Goal: Information Seeking & Learning: Learn about a topic

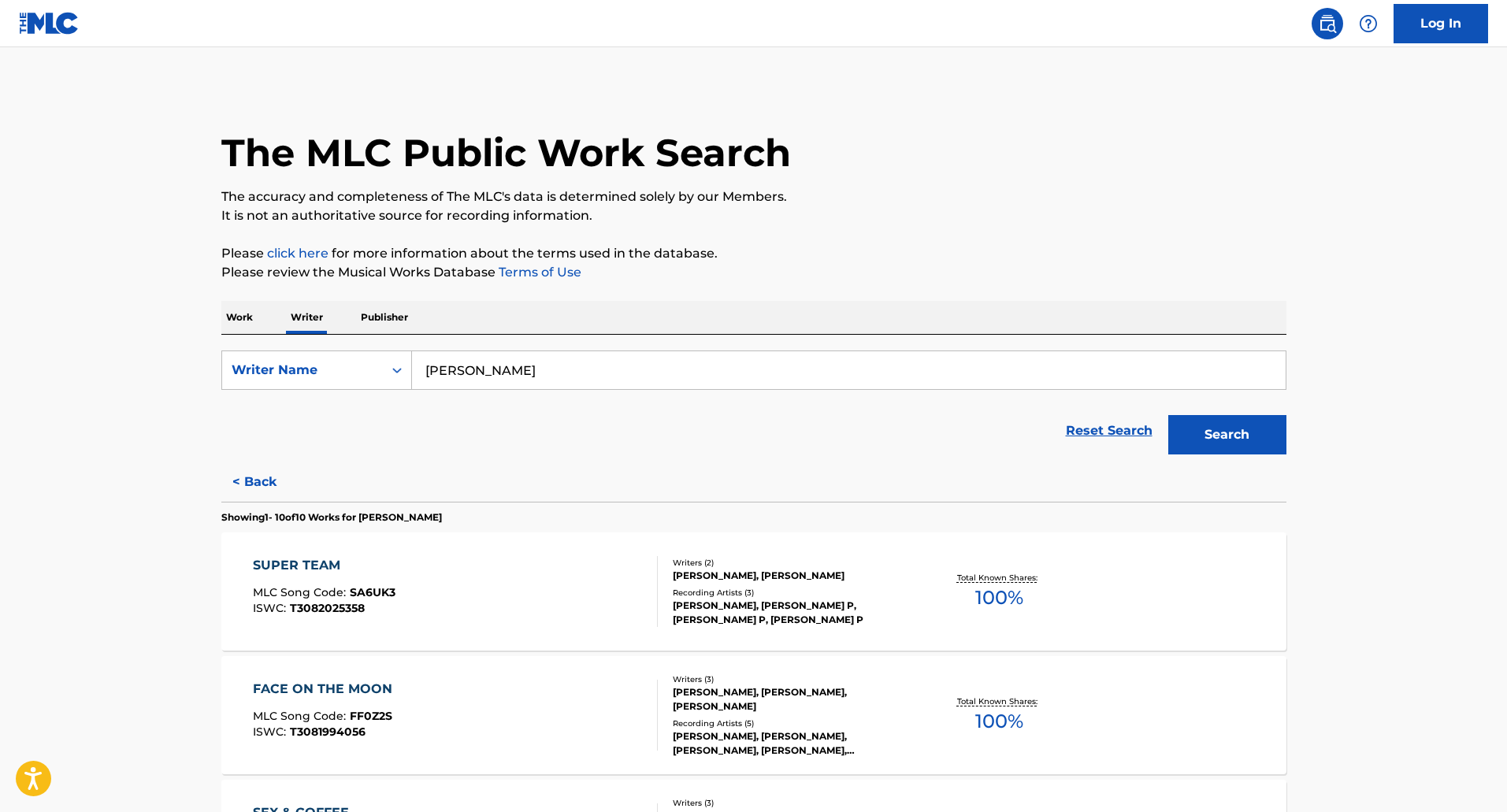
click at [263, 339] on div "SearchWithCriteriafccead10-3da5-4aa9-9d66-4e703b64b4a6 Writer Name [PERSON_NAME…" at bounding box center [754, 399] width 1065 height 127
click at [235, 318] on p "Work" at bounding box center [239, 317] width 36 height 33
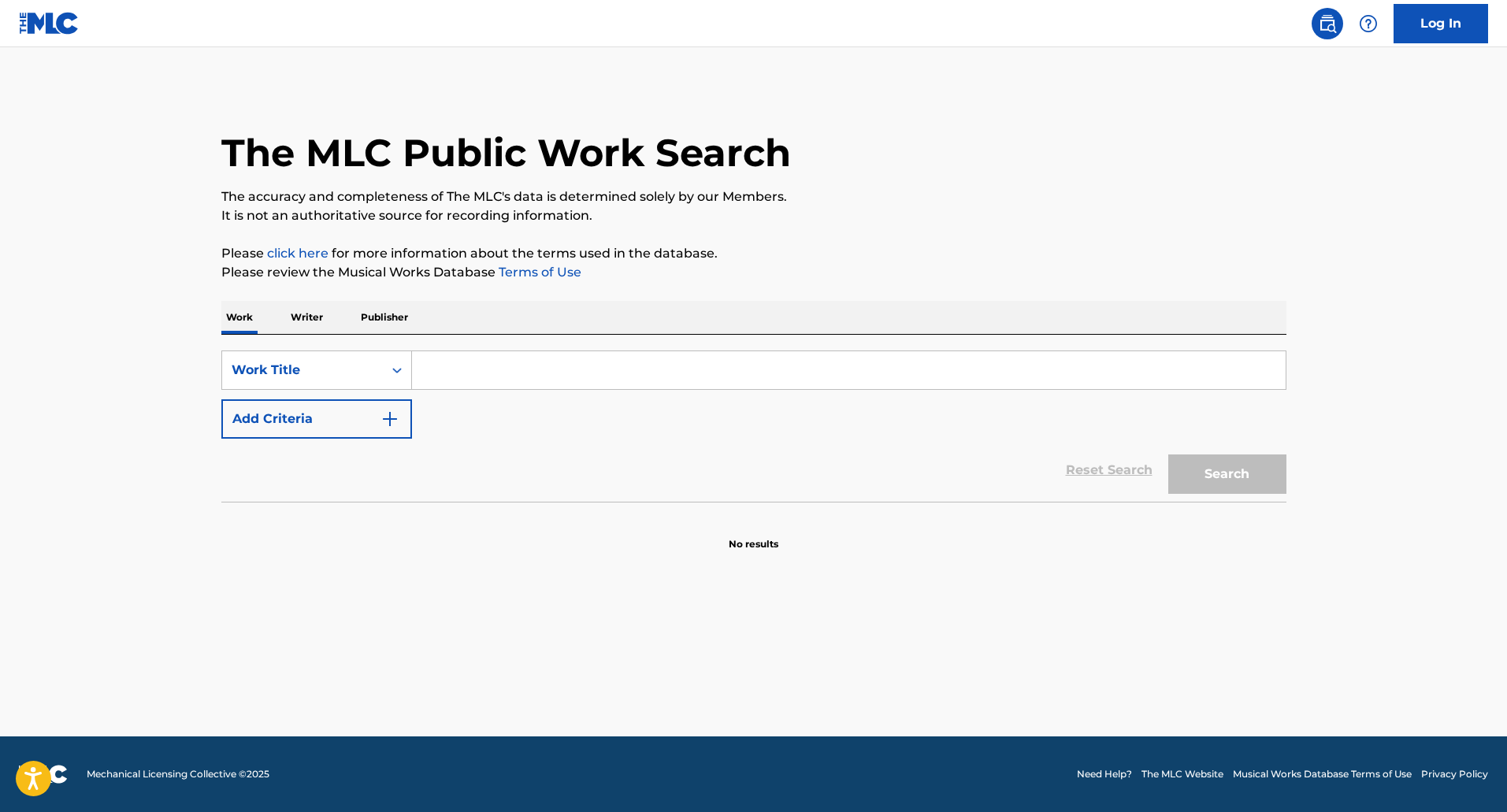
click at [457, 367] on input "Search Form" at bounding box center [849, 370] width 874 height 38
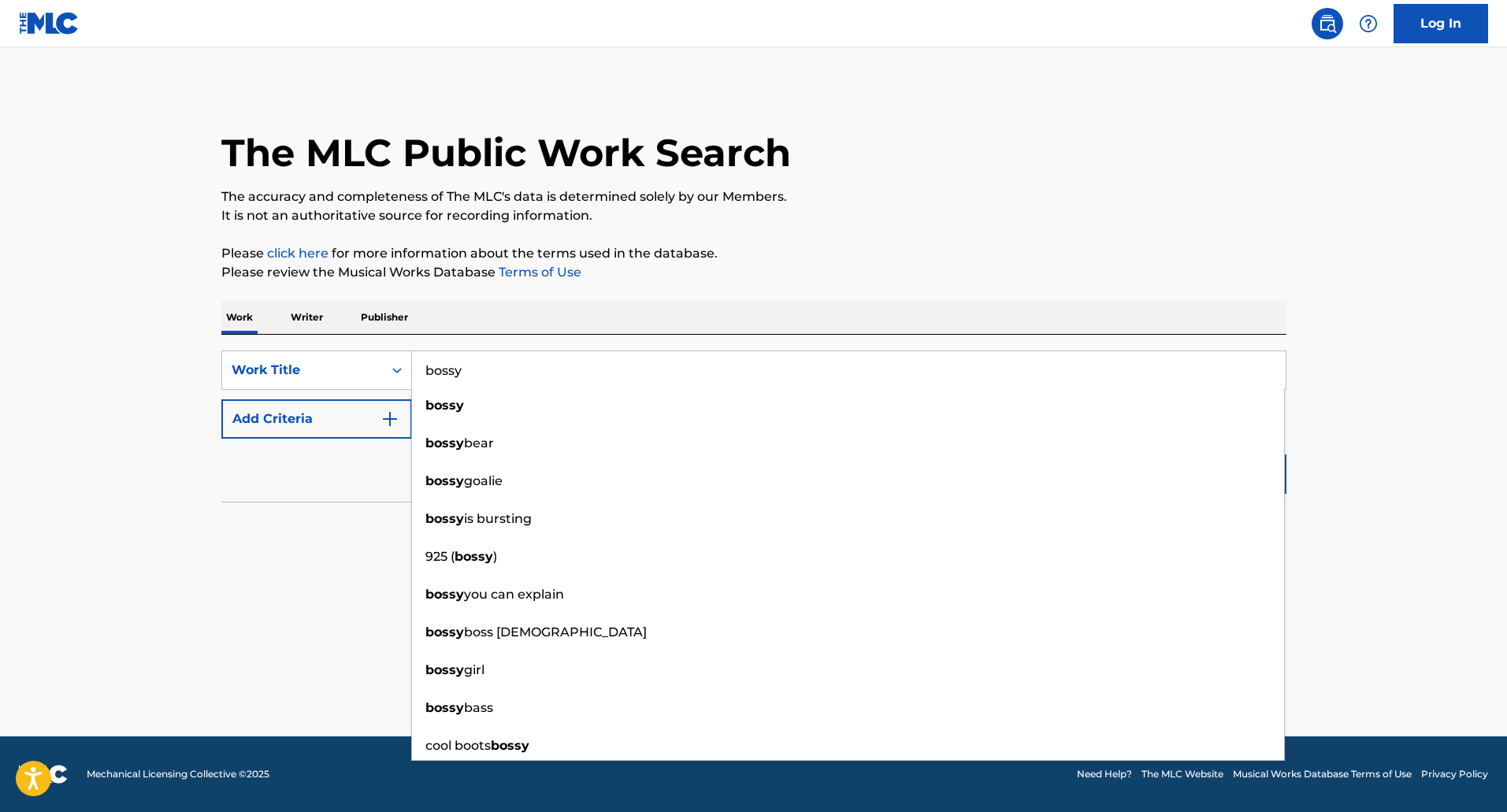
type input "bossy"
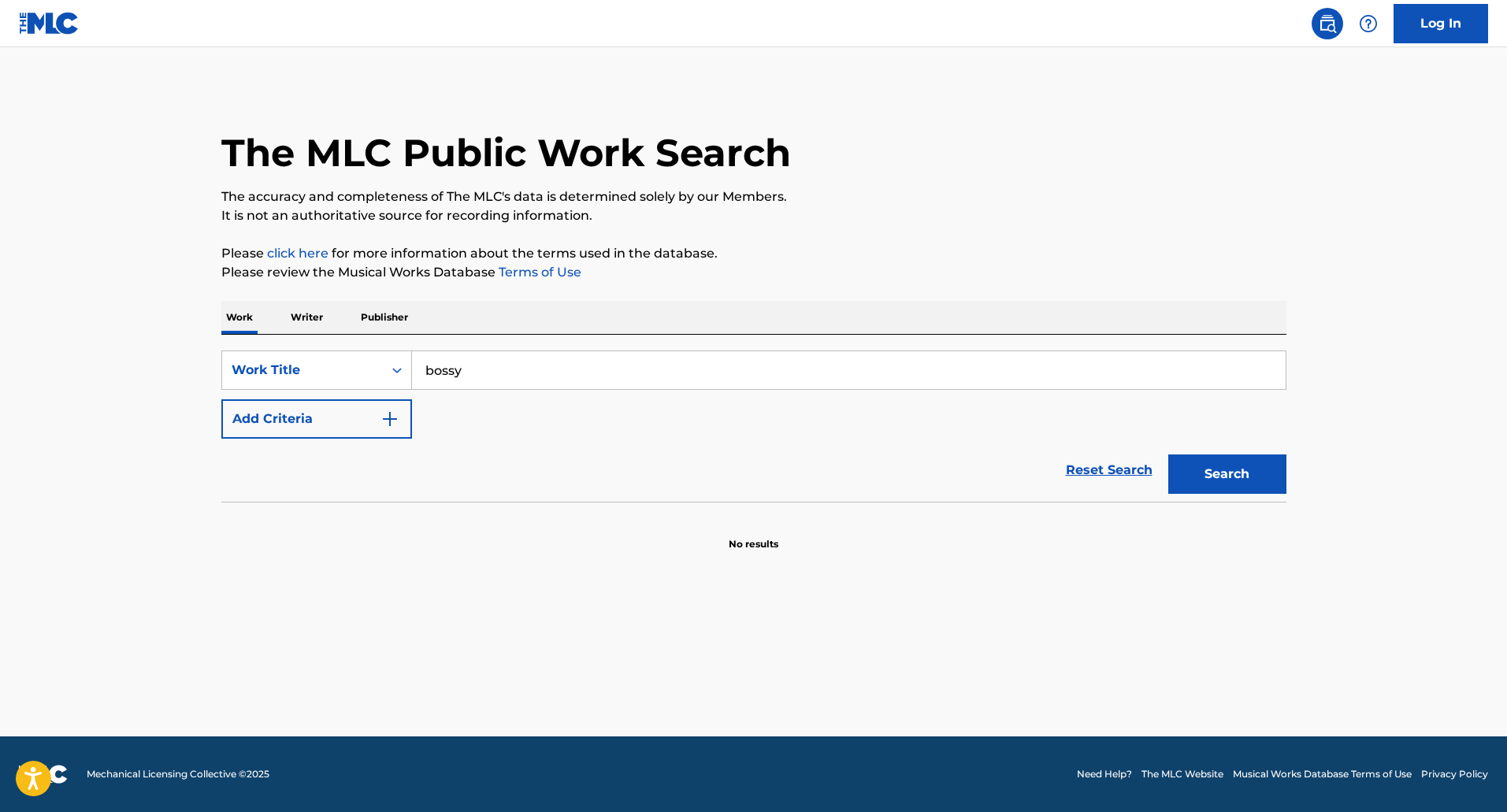
click at [387, 422] on img "Search Form" at bounding box center [389, 418] width 19 height 19
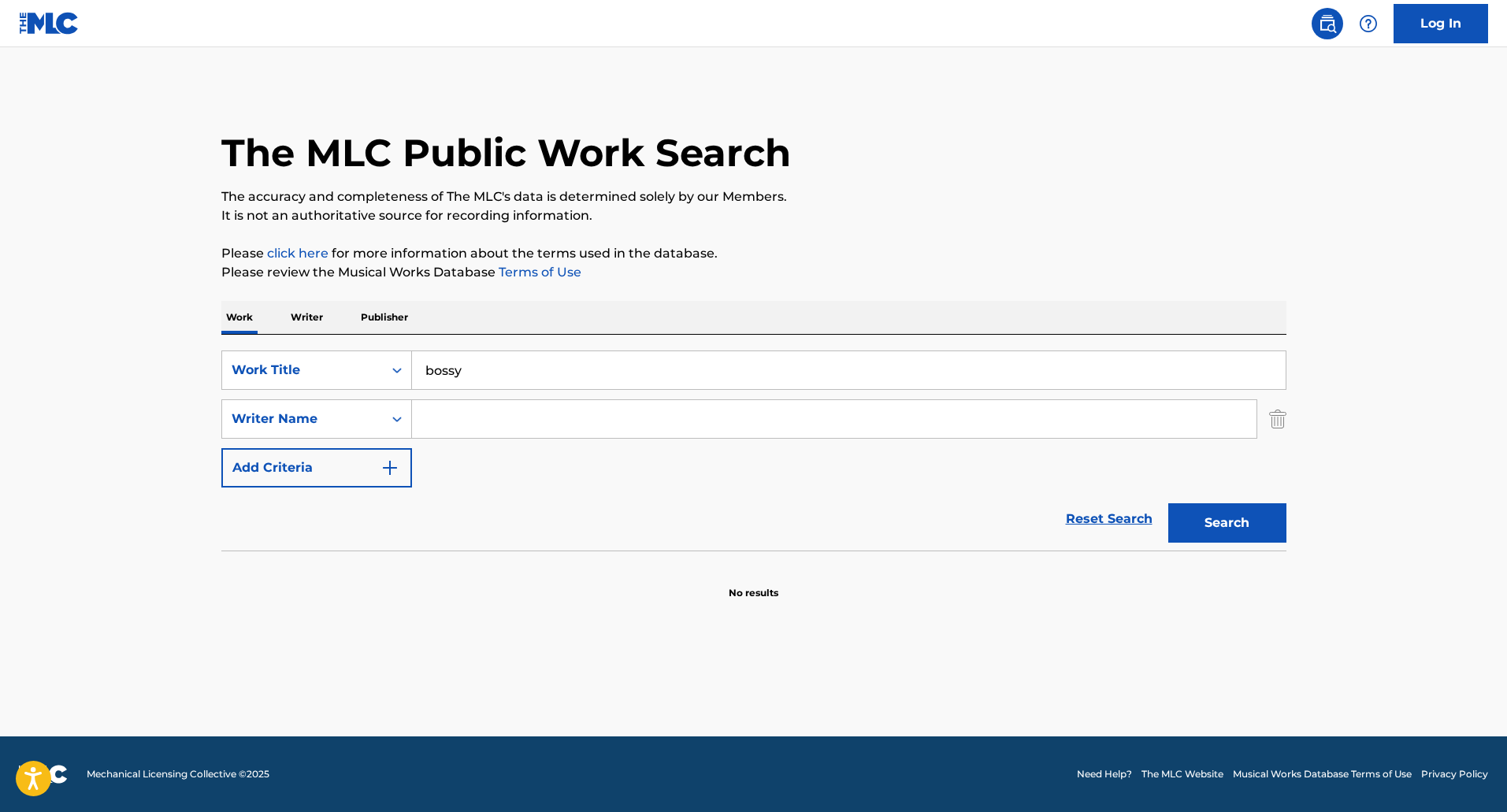
click at [465, 429] on input "Search Form" at bounding box center [834, 418] width 845 height 38
type input "[PERSON_NAME]"
click at [1168, 503] on button "Search" at bounding box center [1227, 523] width 119 height 39
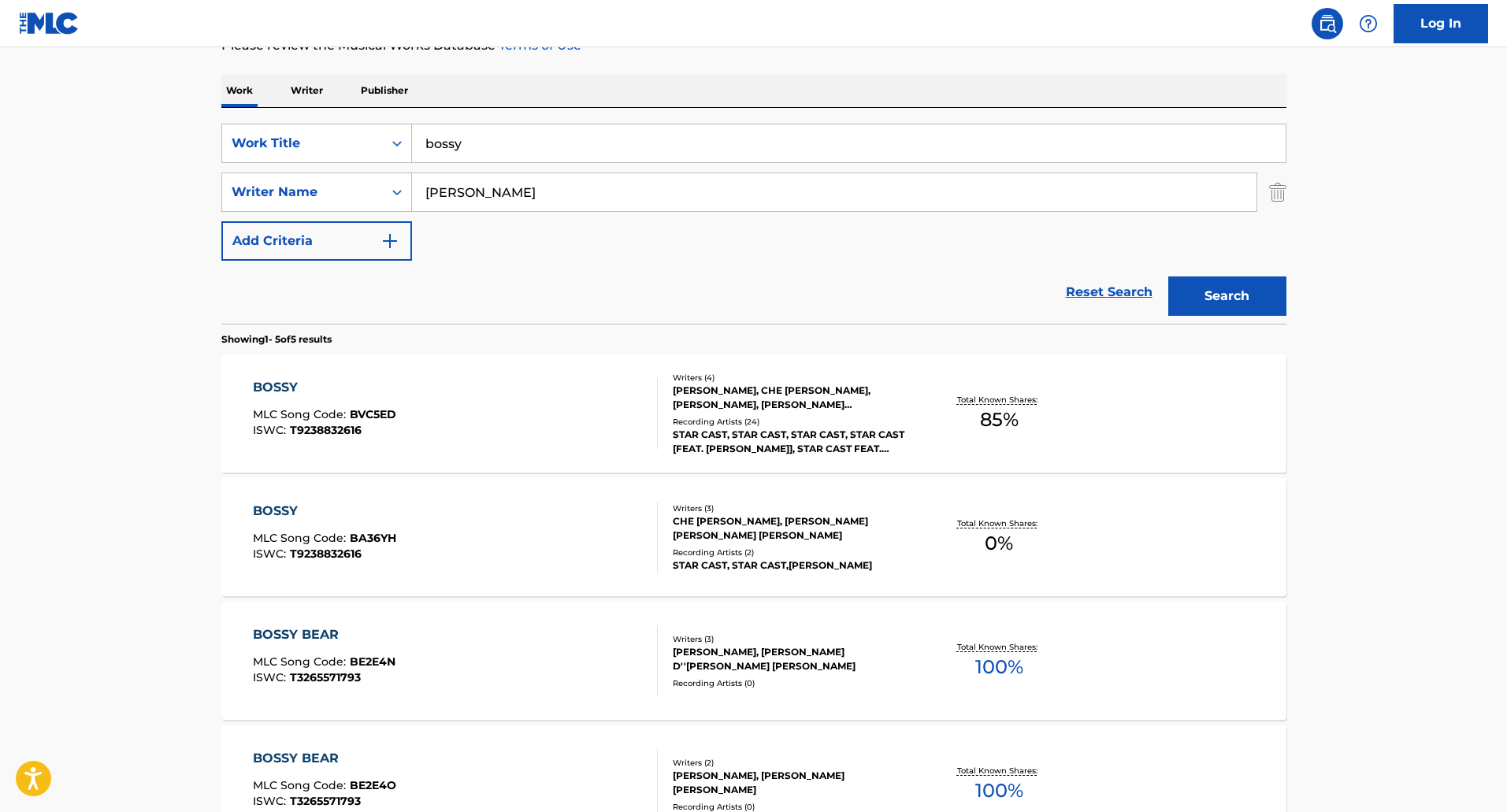
scroll to position [236, 0]
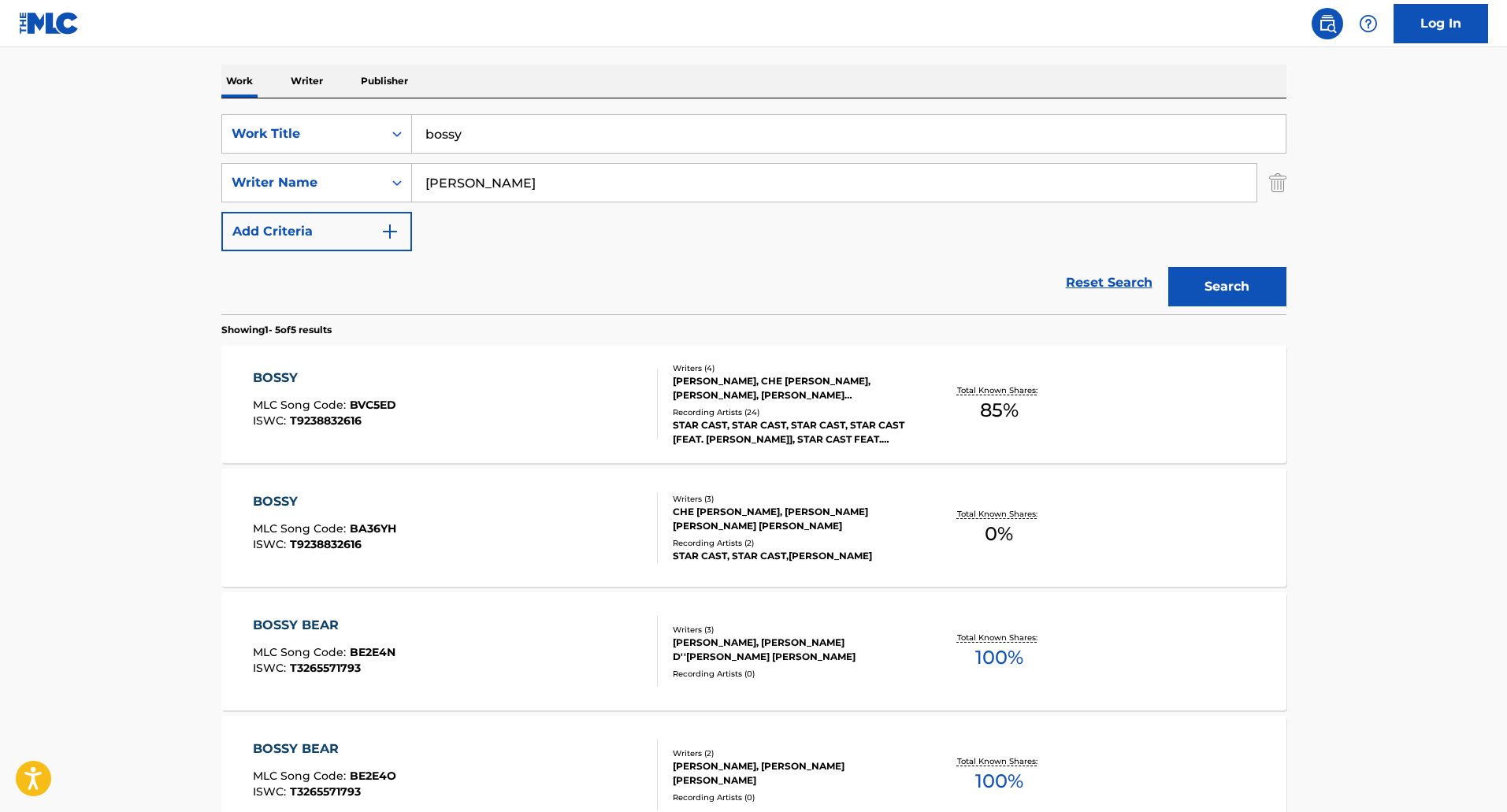
click at [503, 425] on div "BOSSY MLC Song Code : BVC5ED ISWC : T9238832616" at bounding box center [455, 404] width 405 height 71
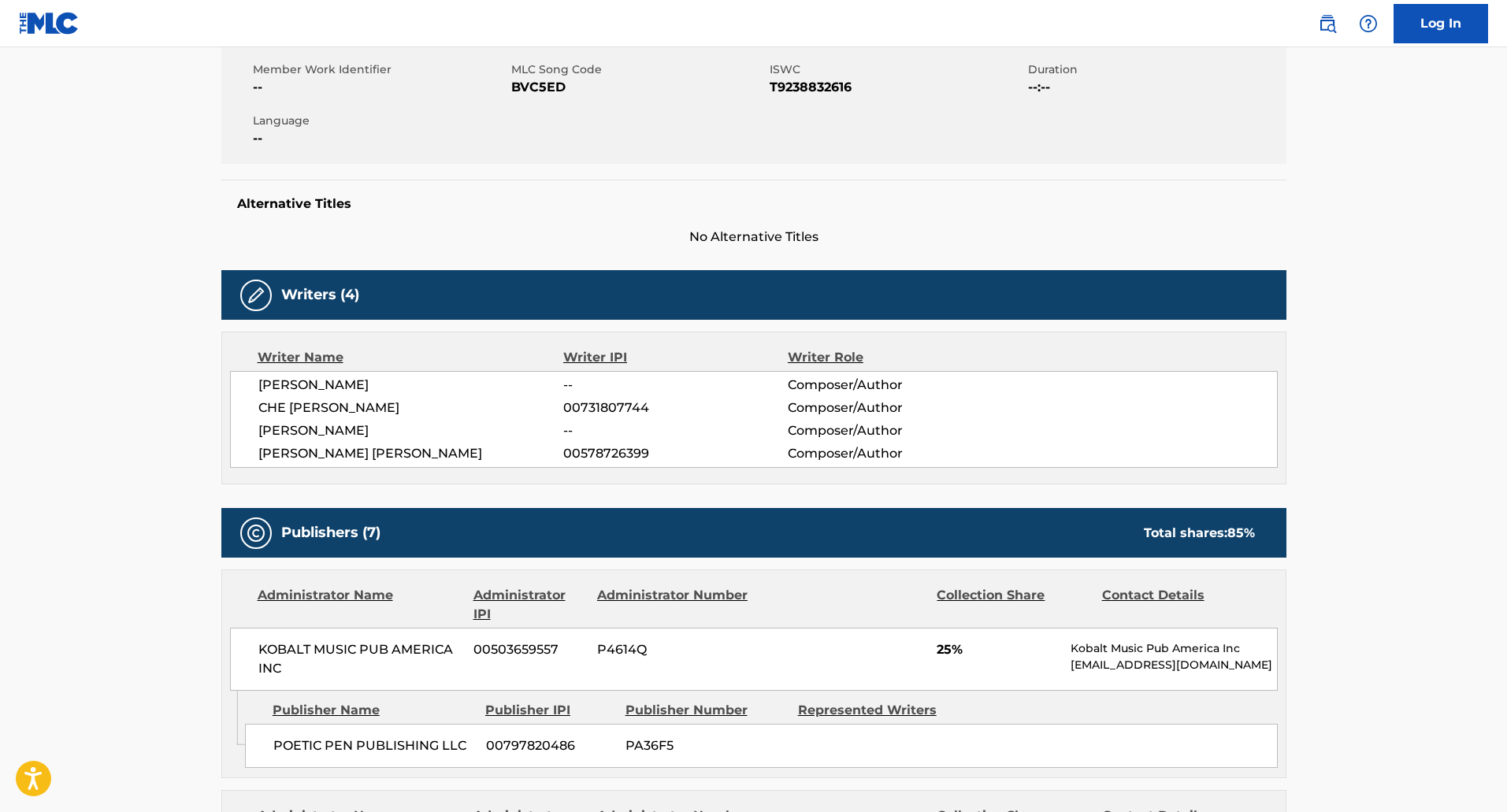
scroll to position [291, 0]
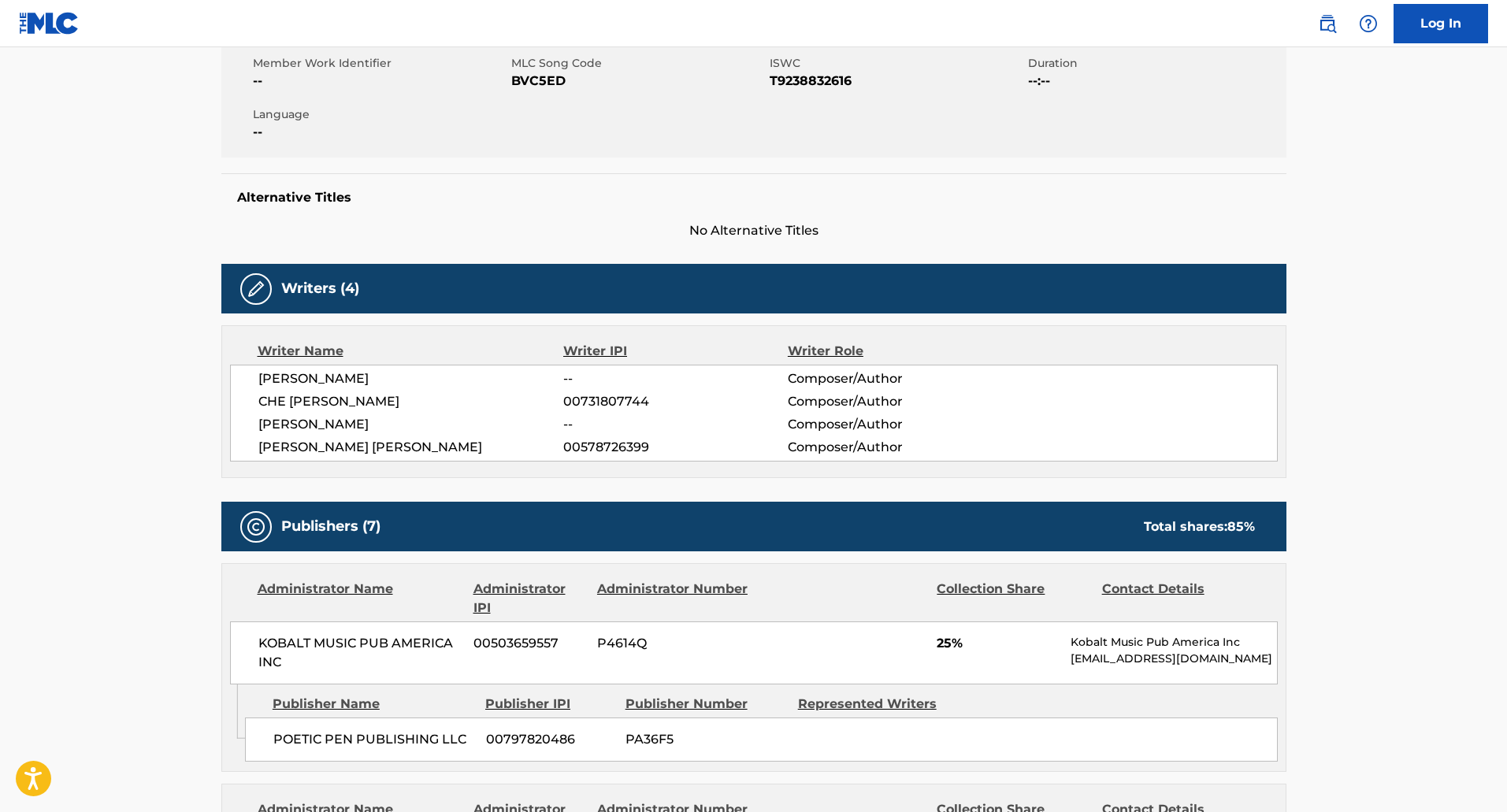
drag, startPoint x: 1506, startPoint y: 132, endPoint x: 1512, endPoint y: 153, distance: 21.8
click at [1506, 153] on html "Accessibility Screen-Reader Guide, Feedback, and Issue Reporting | New window L…" at bounding box center [754, 115] width 1507 height 812
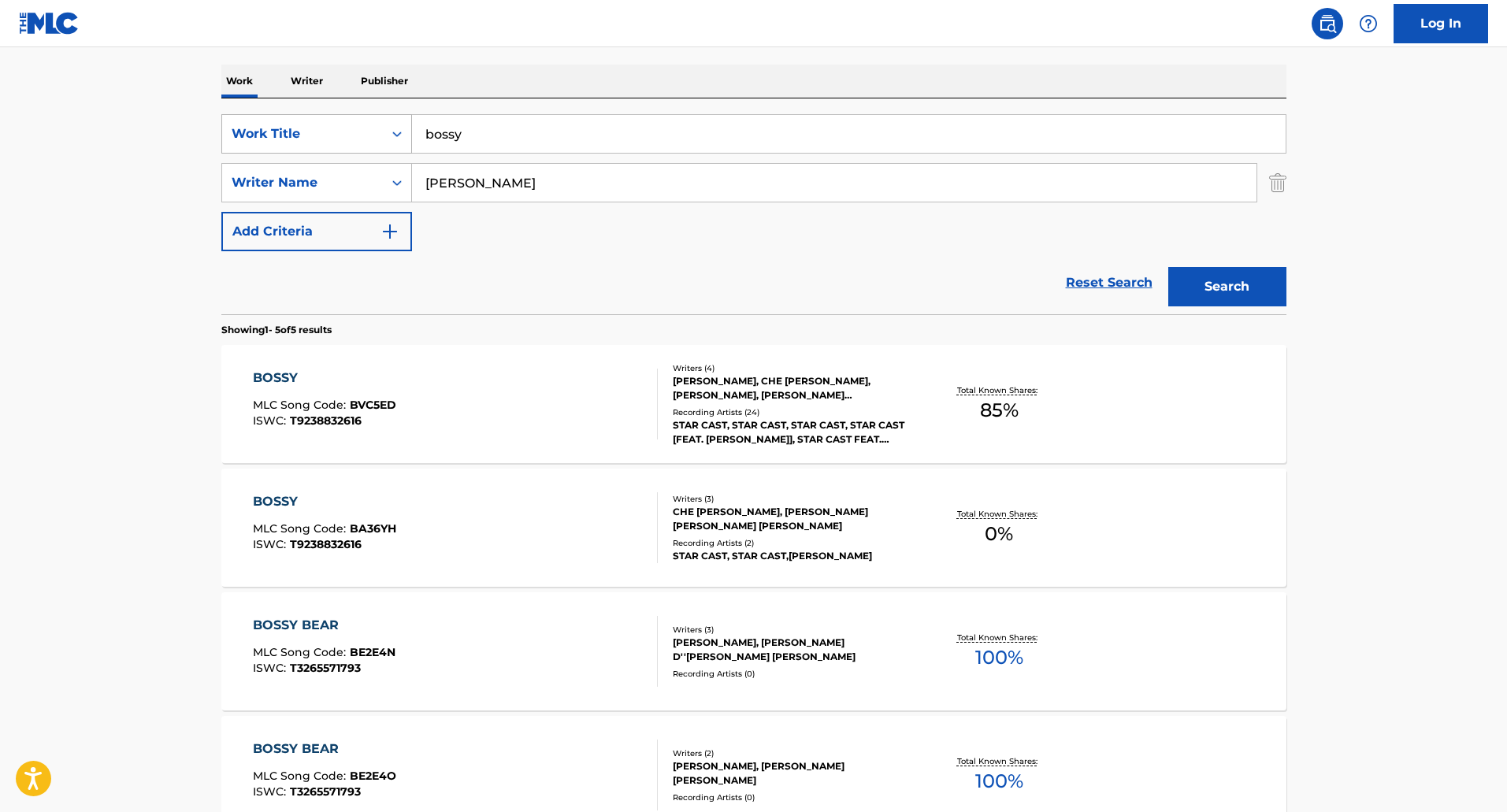
drag, startPoint x: 481, startPoint y: 146, endPoint x: 345, endPoint y: 126, distance: 137.5
click at [345, 126] on div "SearchWithCriteria098b2d91-0f01-4d80-a209-4cbce21a1ef0 Work Title bossy" at bounding box center [754, 134] width 1065 height 39
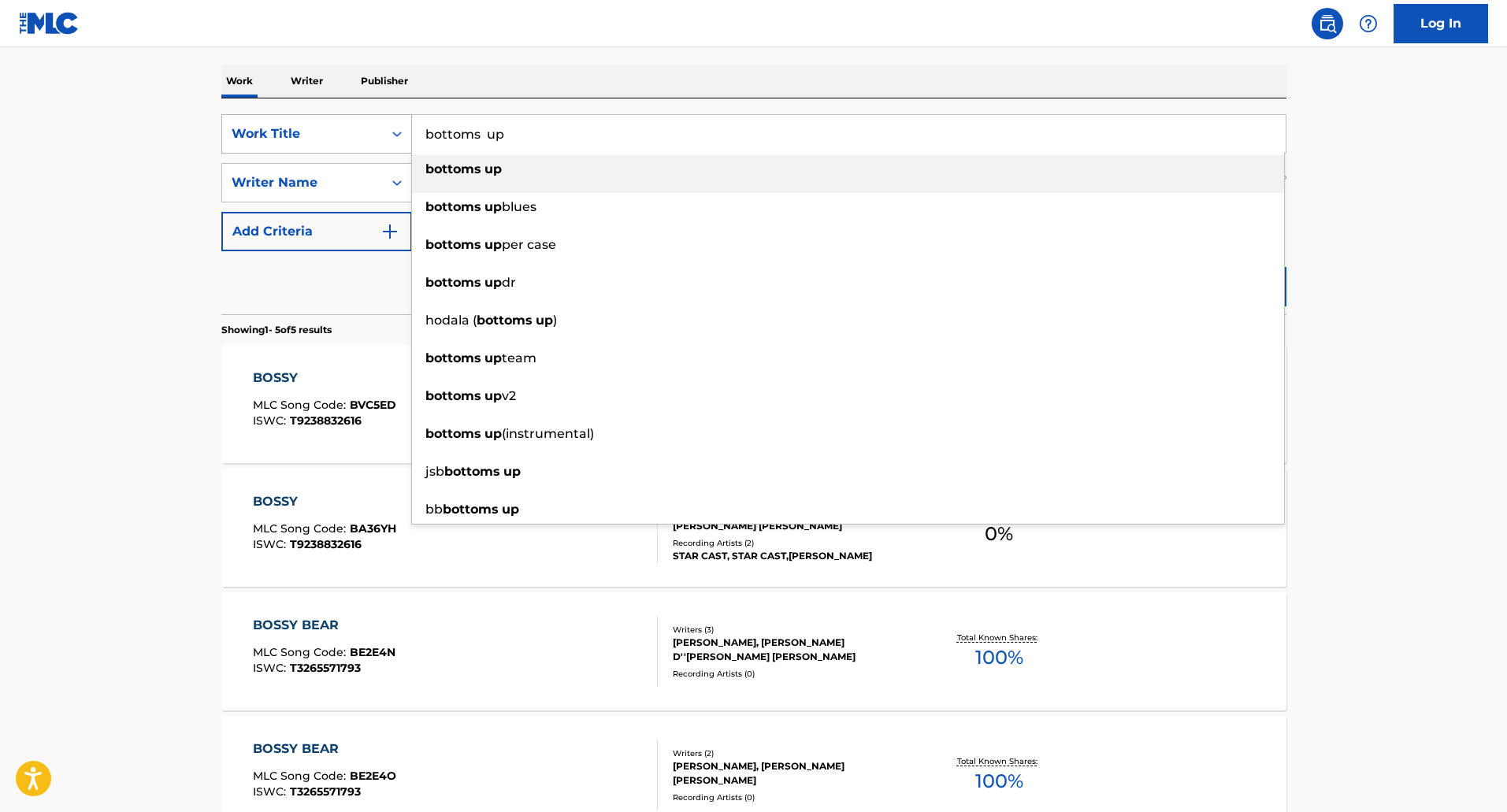
type input "bottoms up"
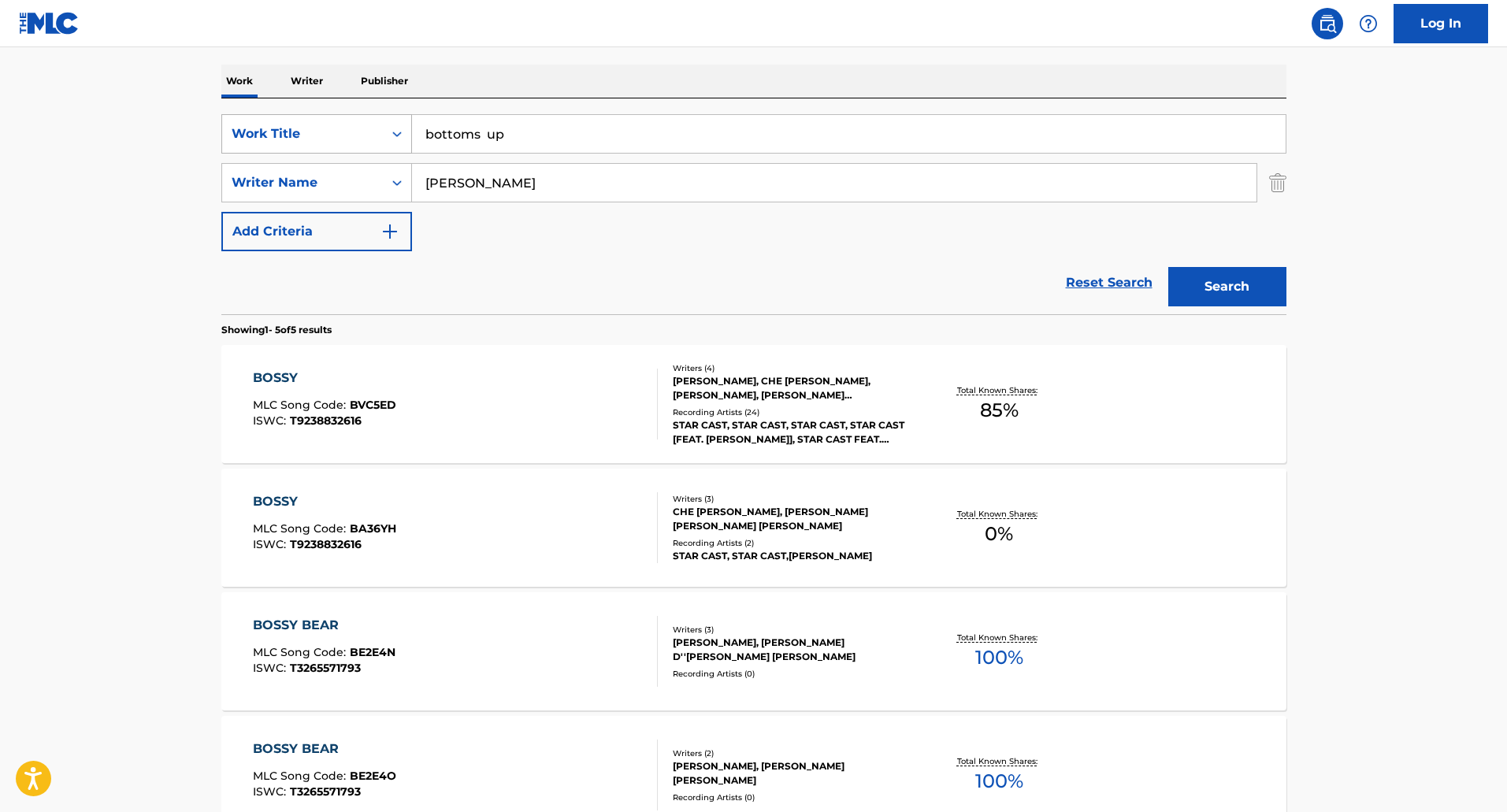
type input "[PERSON_NAME]"
click at [1168, 267] on button "Search" at bounding box center [1227, 287] width 119 height 39
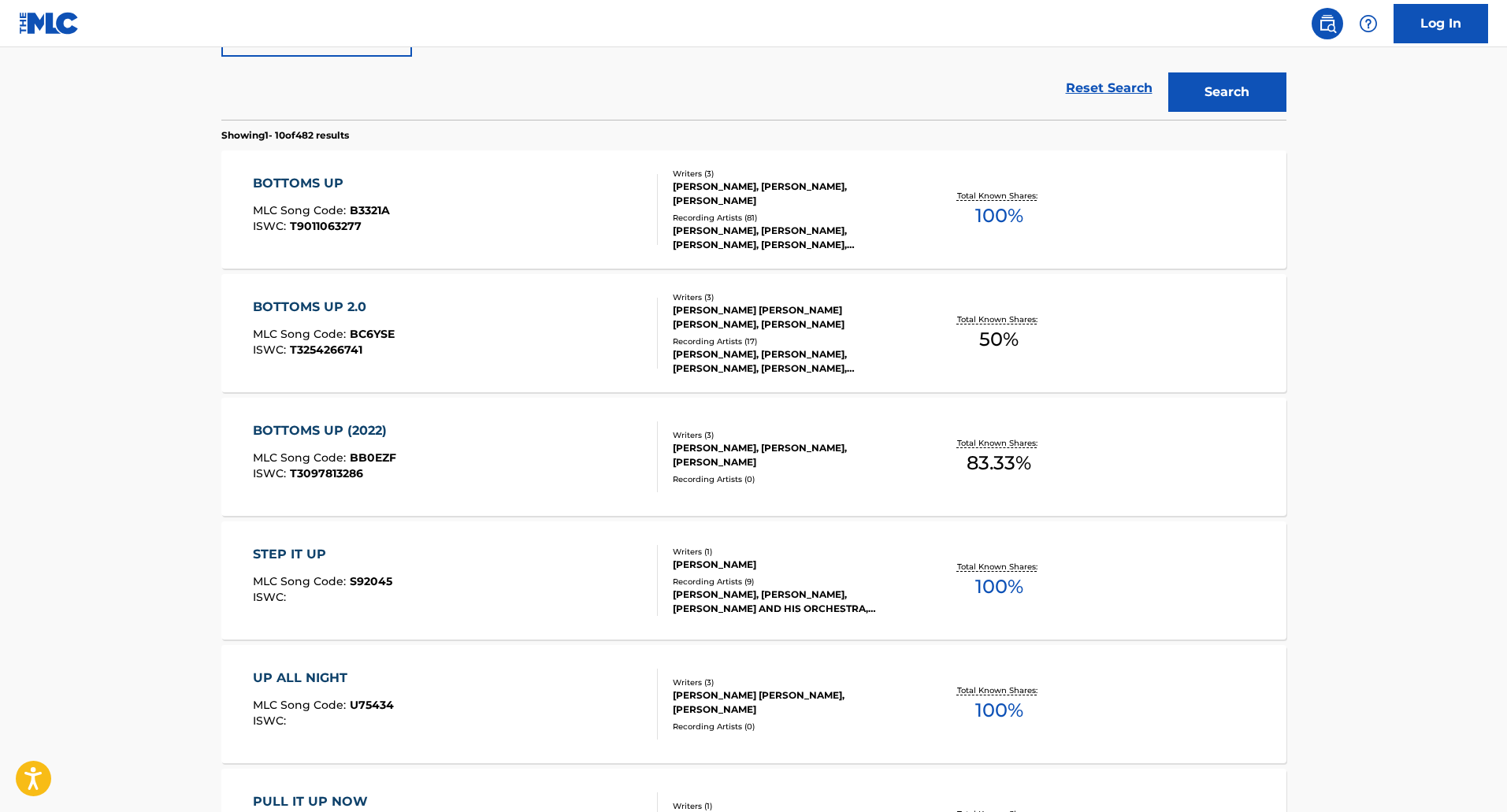
scroll to position [472, 0]
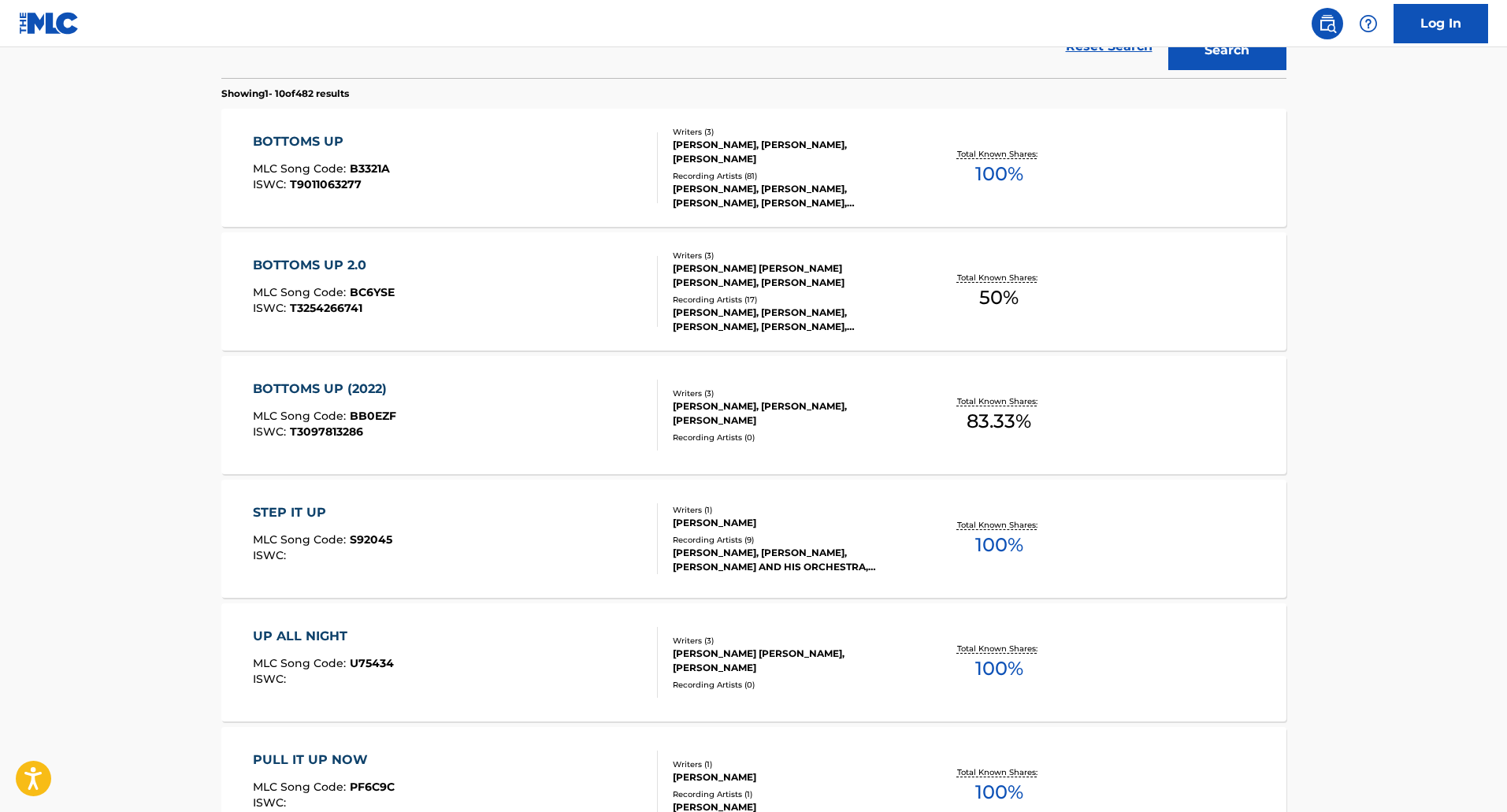
click at [568, 162] on div "BOTTOMS UP MLC Song Code : B3321A ISWC : T9011063277" at bounding box center [455, 167] width 405 height 71
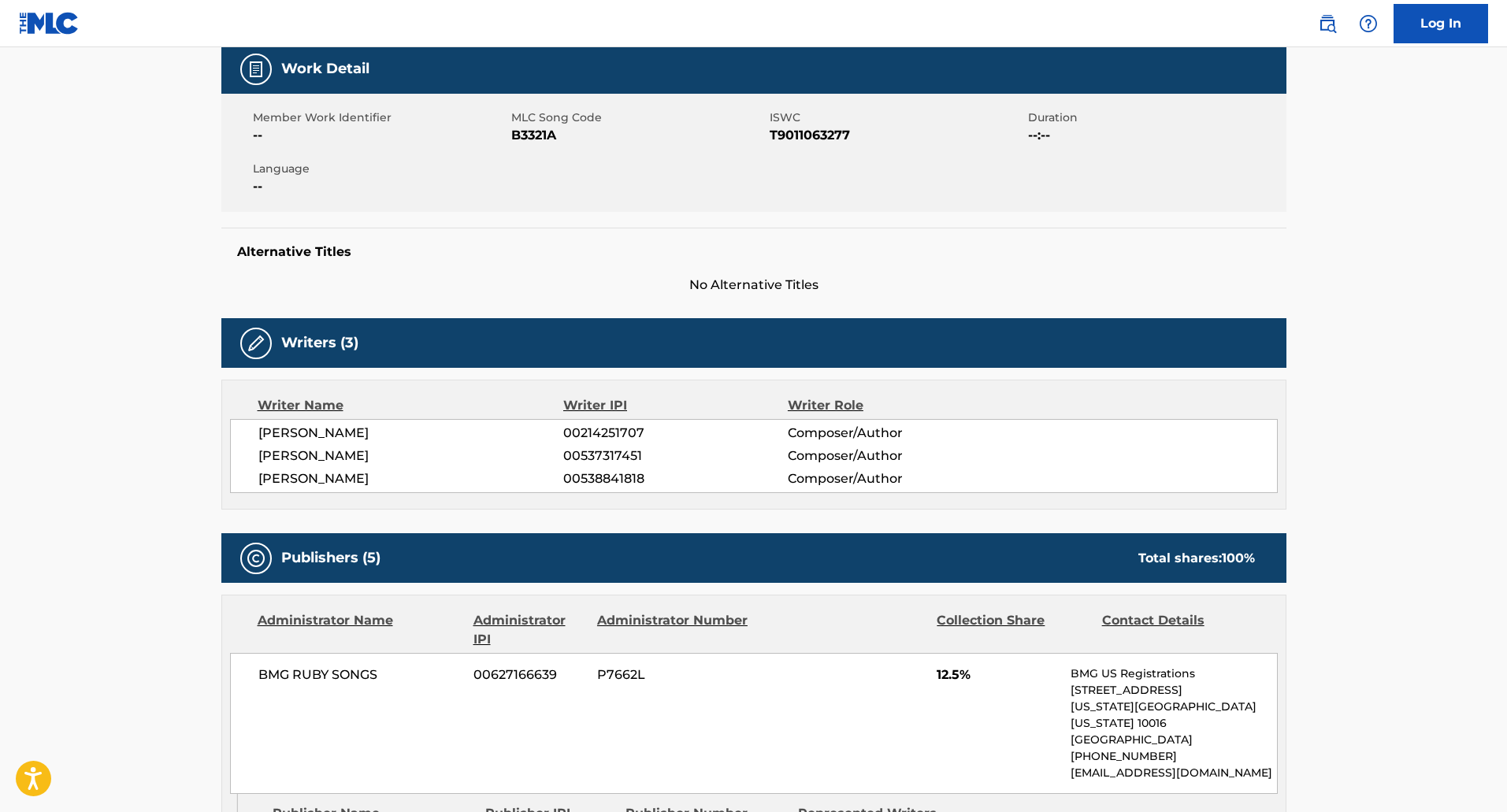
scroll to position [315, 0]
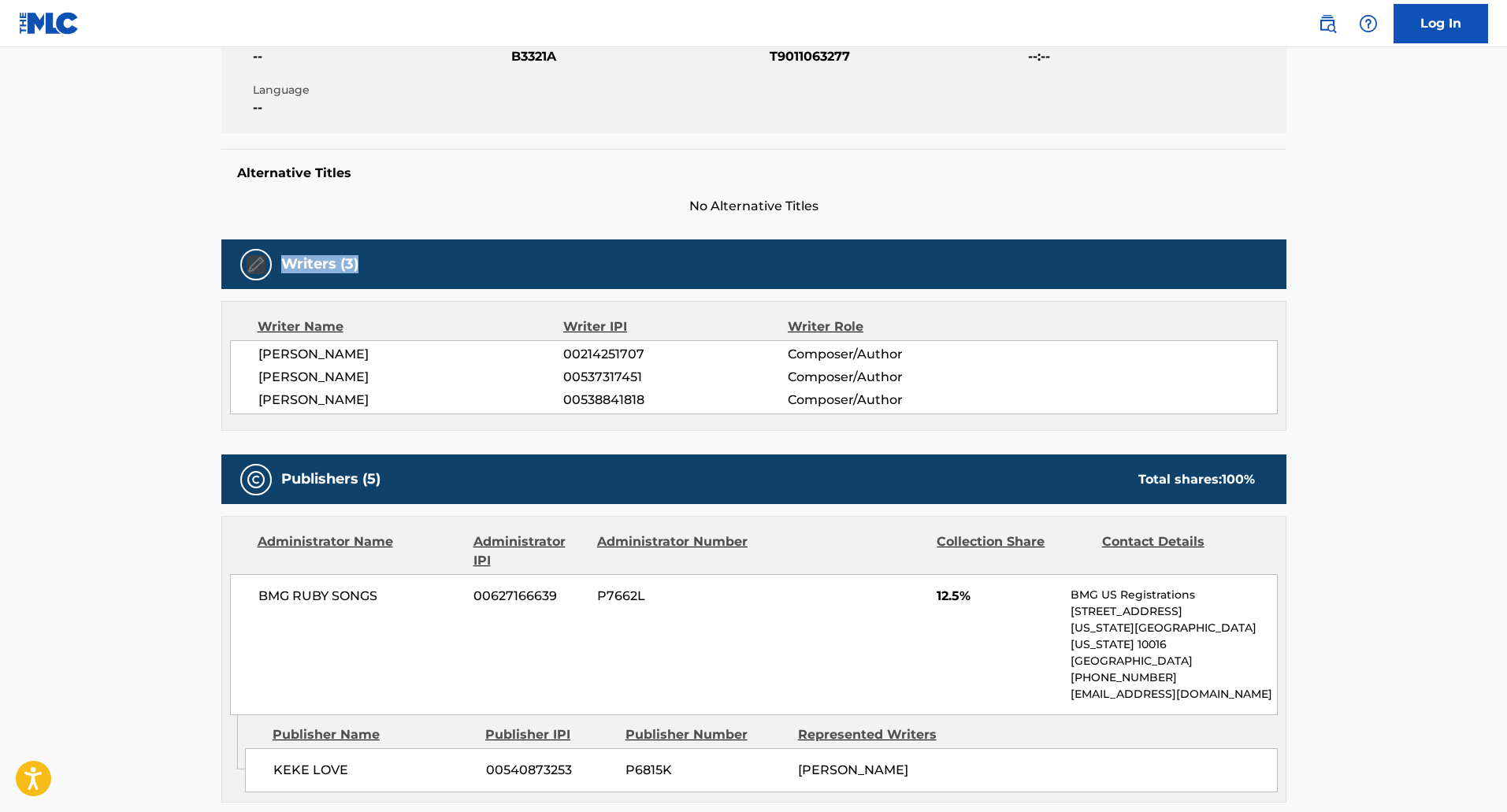
drag, startPoint x: 1507, startPoint y: 207, endPoint x: 1507, endPoint y: 223, distance: 16.0
click at [1506, 223] on html "Accessibility Screen-Reader Guide, Feedback, and Issue Reporting | New window L…" at bounding box center [754, 90] width 1507 height 812
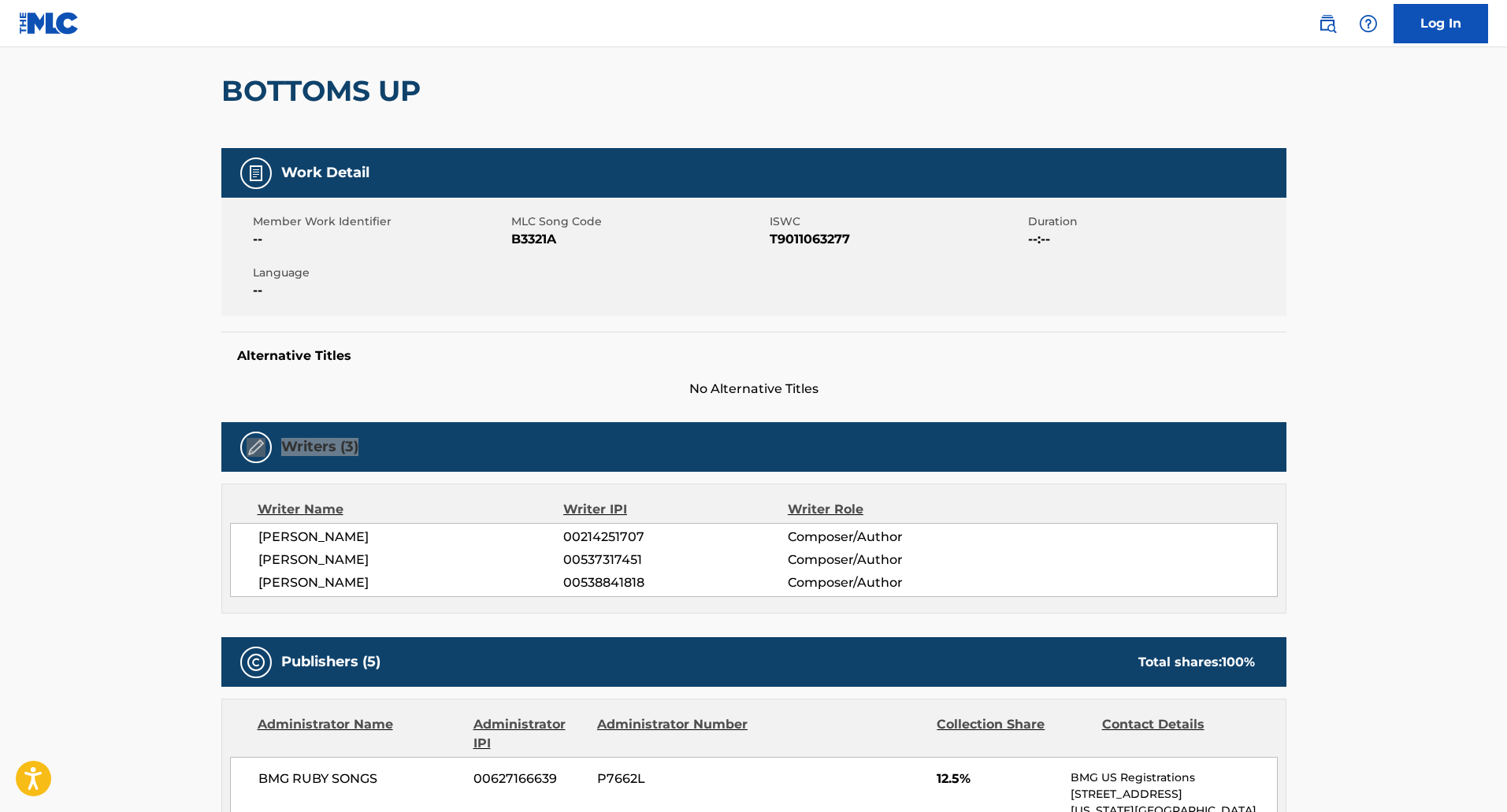
scroll to position [0, 0]
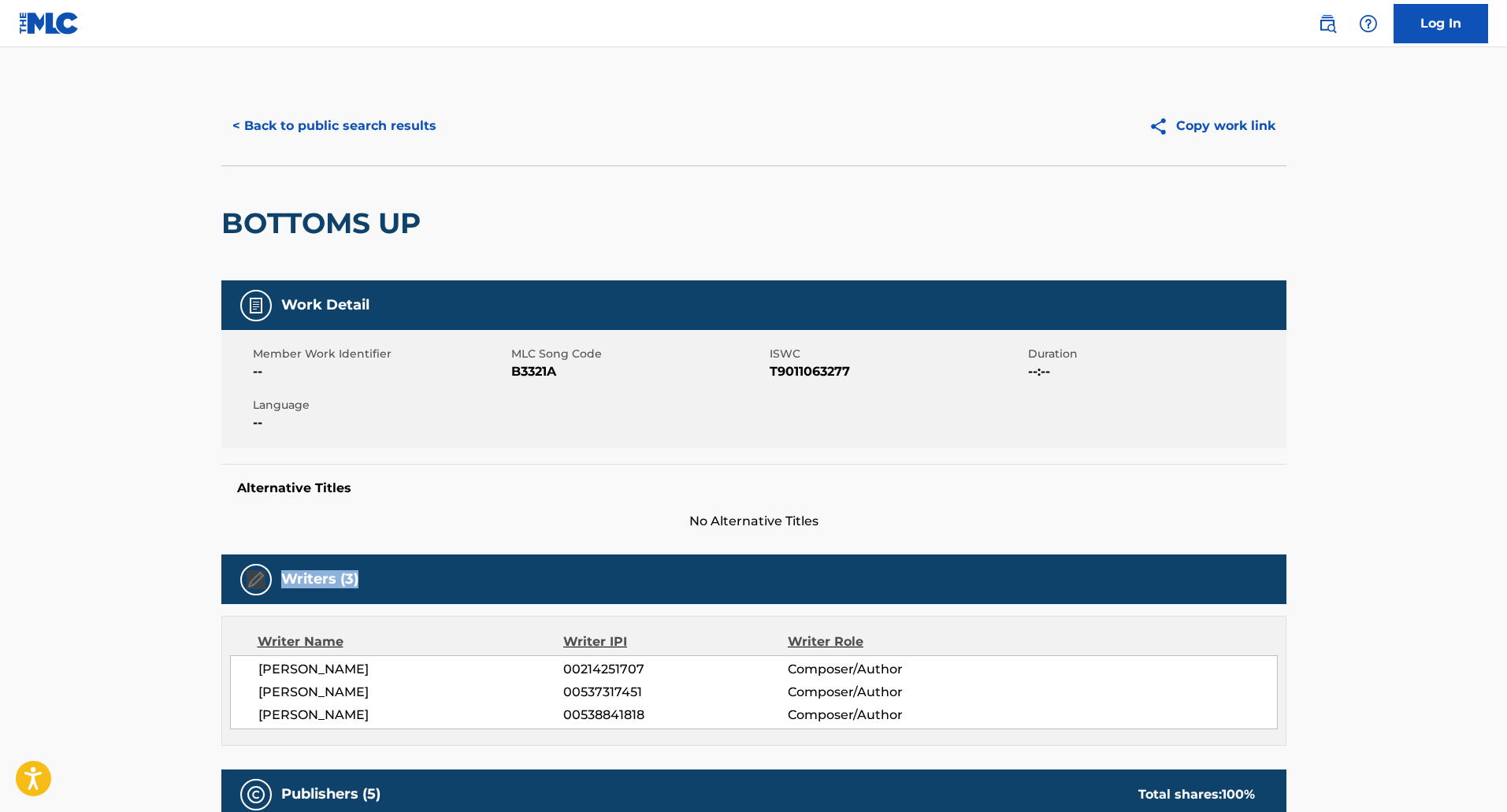
click at [280, 115] on button "< Back to public search results" at bounding box center [334, 126] width 226 height 39
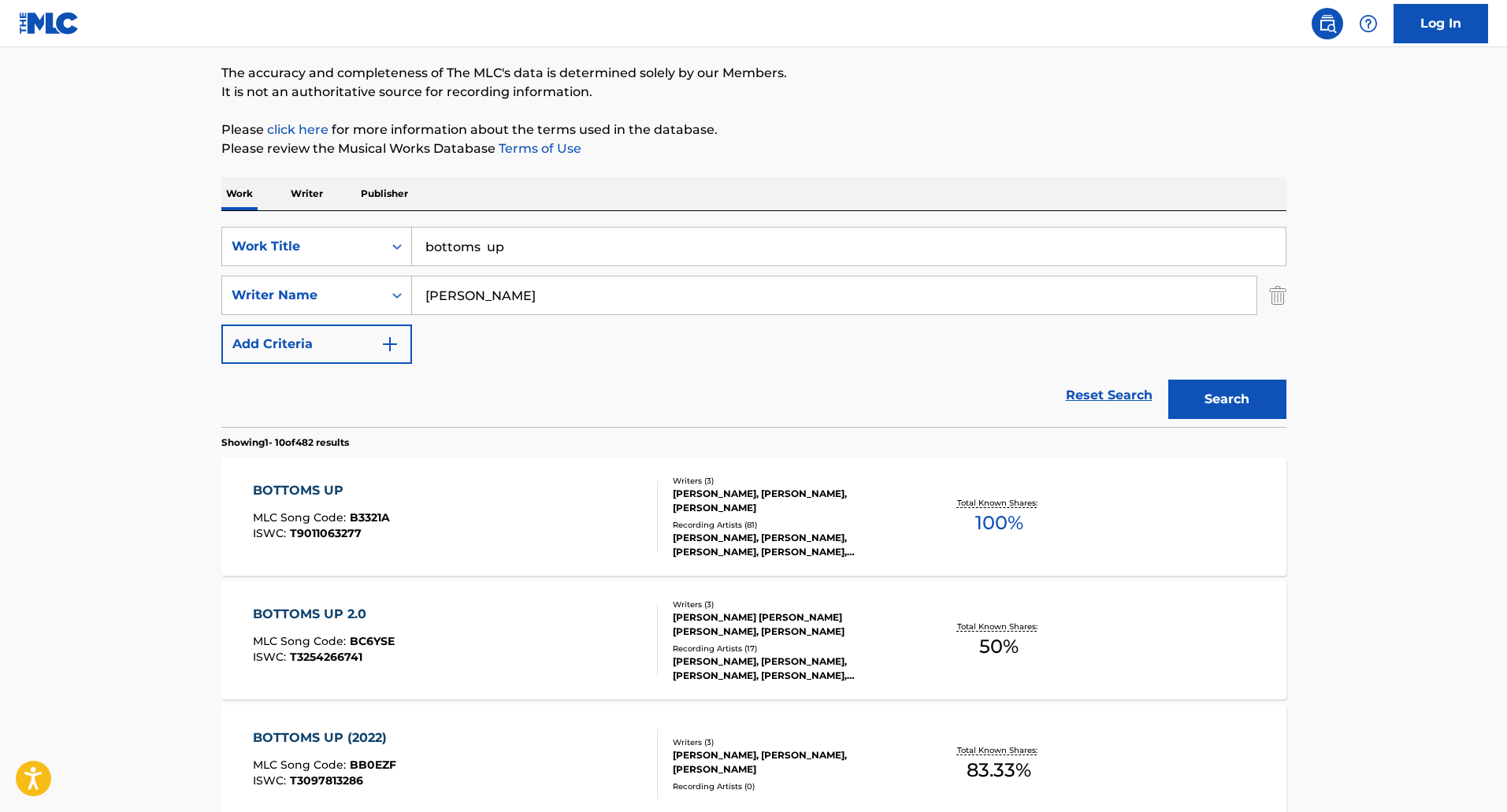
scroll to position [90, 0]
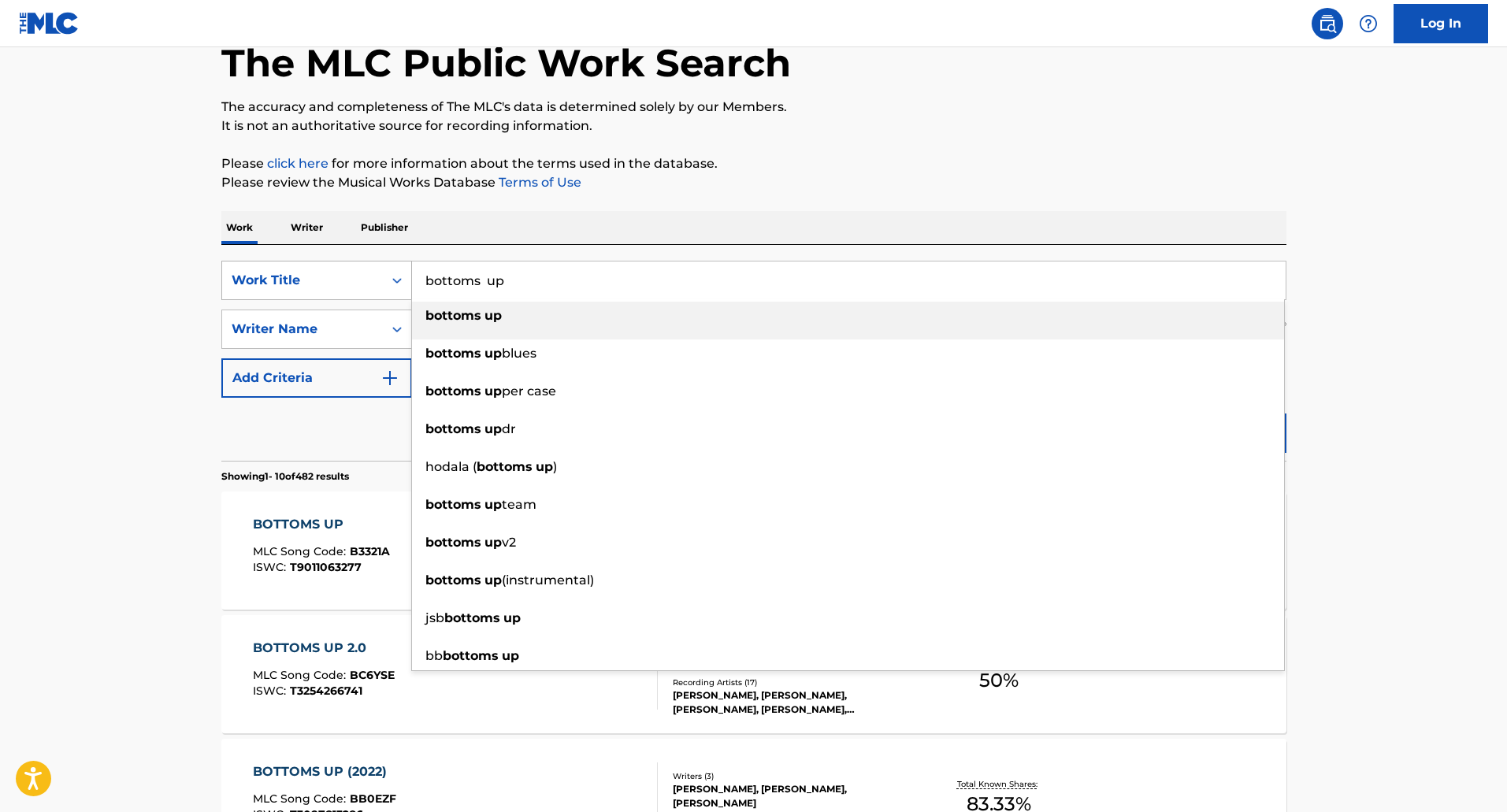
drag, startPoint x: 603, startPoint y: 267, endPoint x: 313, endPoint y: 279, distance: 290.2
click at [312, 270] on div "SearchWithCriteria098b2d91-0f01-4d80-a209-4cbce21a1ef0 Work Title bottoms up bo…" at bounding box center [754, 280] width 1065 height 39
paste input "I DON'T BELONG TO YOU"
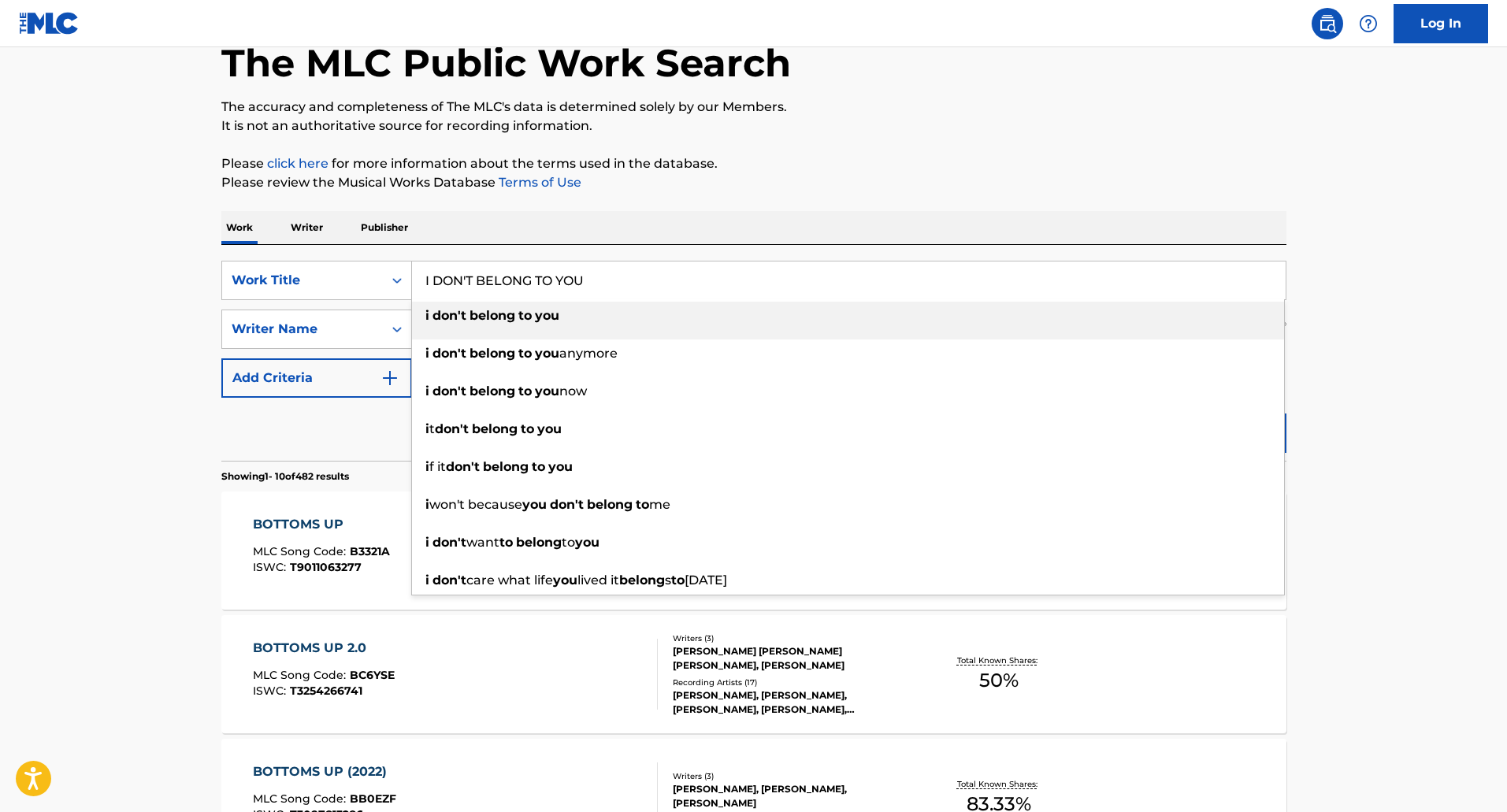
click at [750, 319] on div "i don't belong to you" at bounding box center [848, 315] width 872 height 28
type input "i don't belong to you"
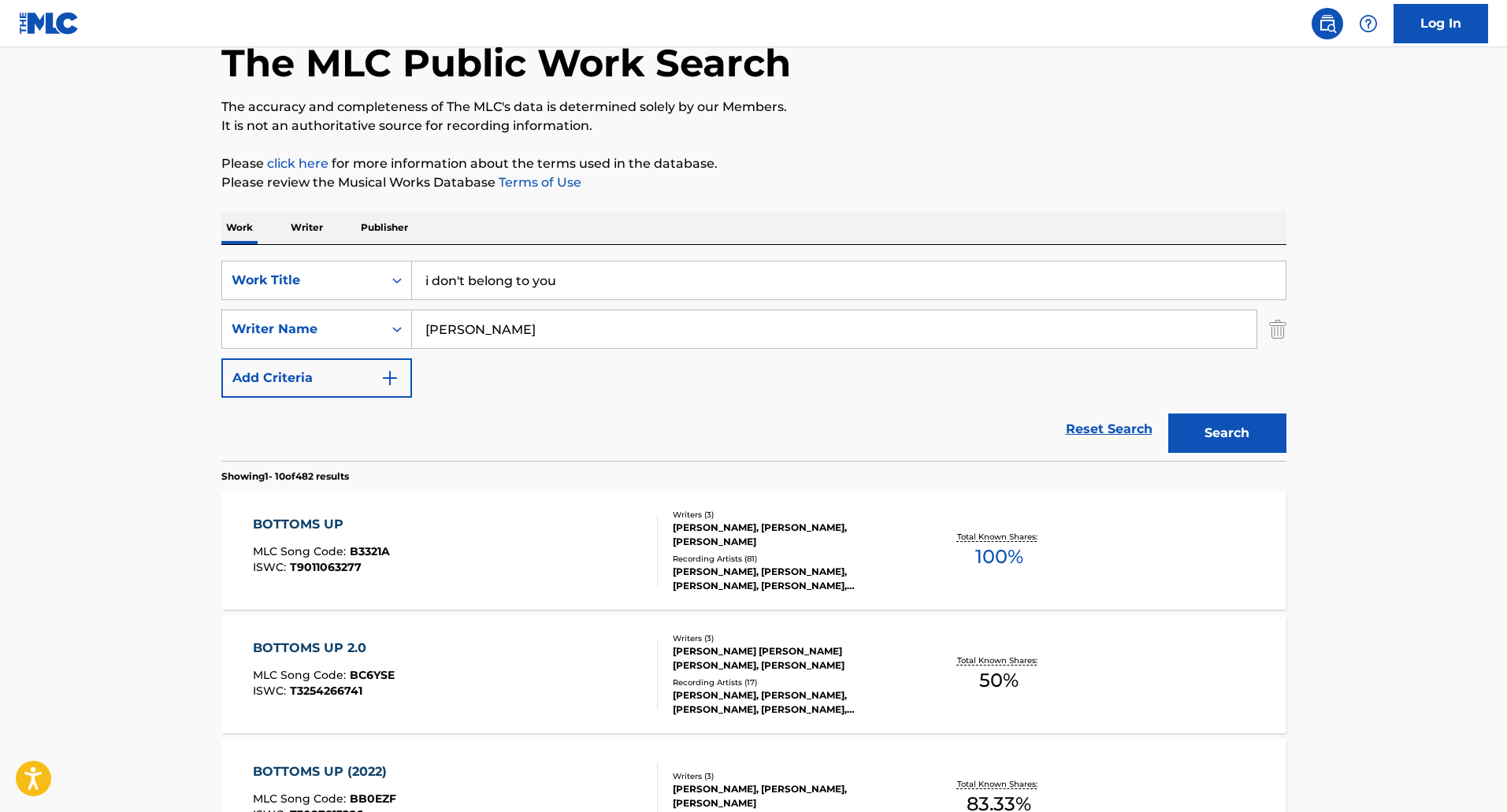
click at [1218, 430] on button "Search" at bounding box center [1227, 433] width 119 height 39
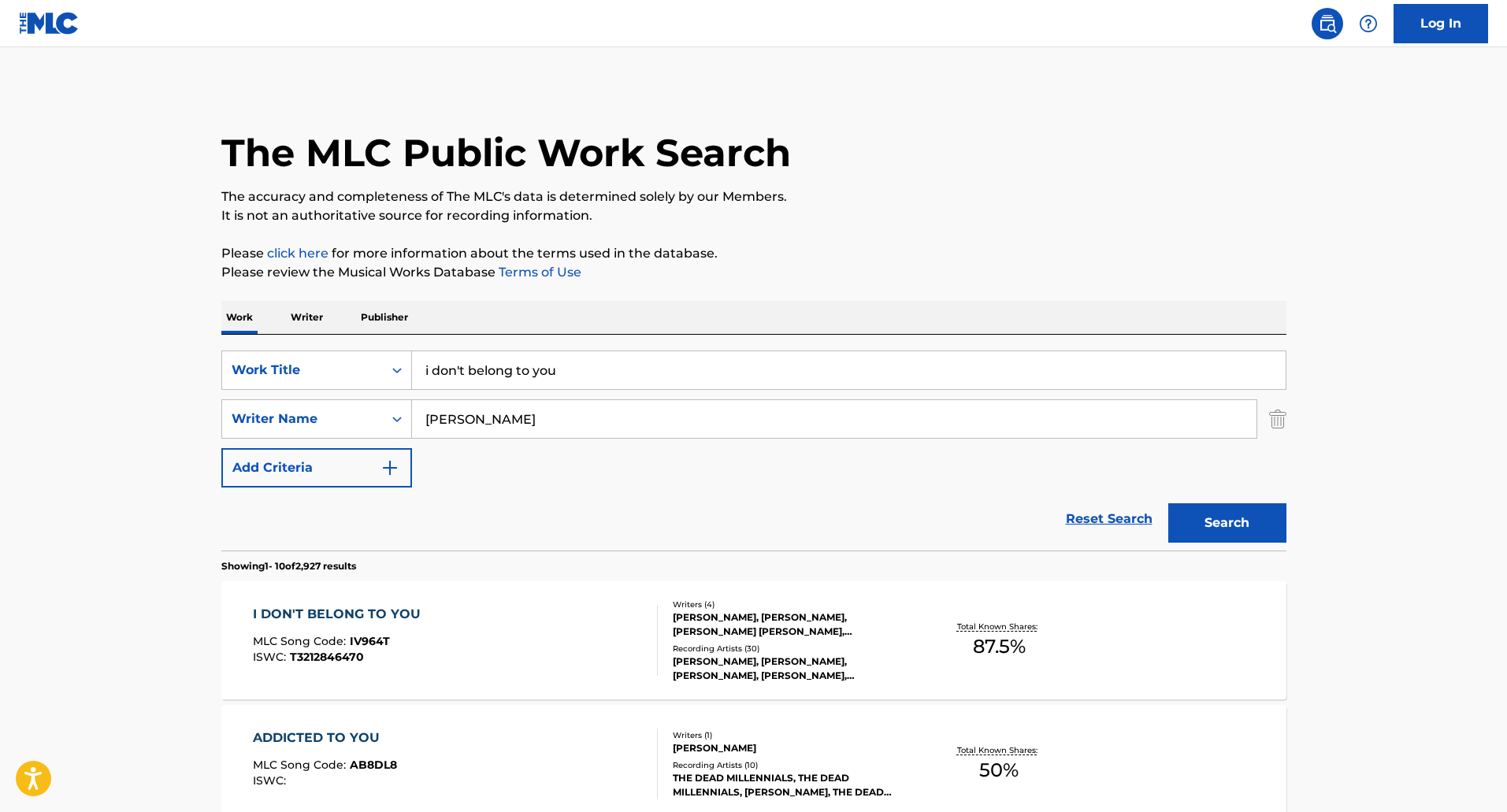
click at [442, 644] on div "I DON'T BELONG TO YOU MLC Song Code : IV964T ISWC : T3212846470" at bounding box center [455, 640] width 405 height 71
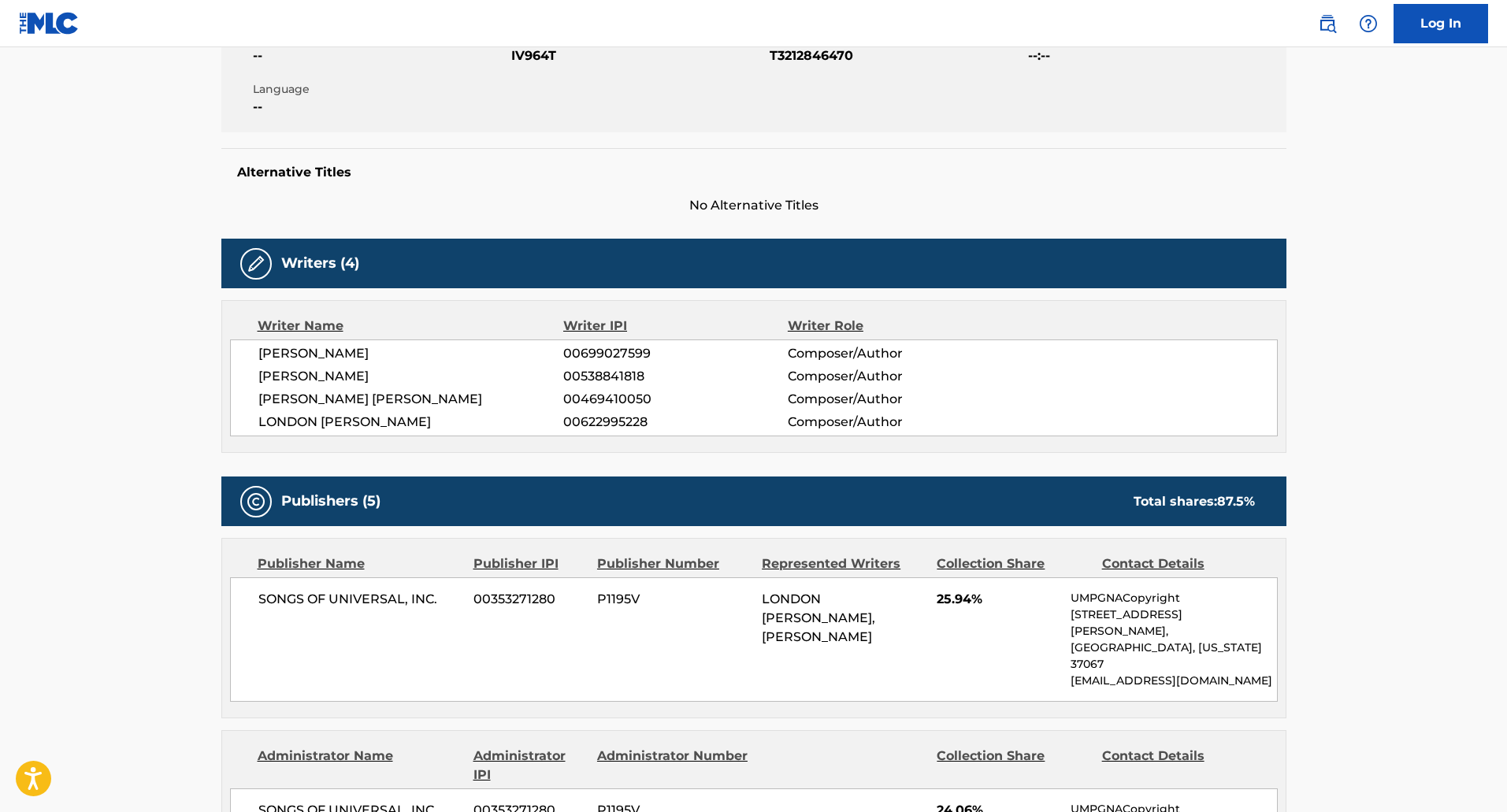
scroll to position [288, 0]
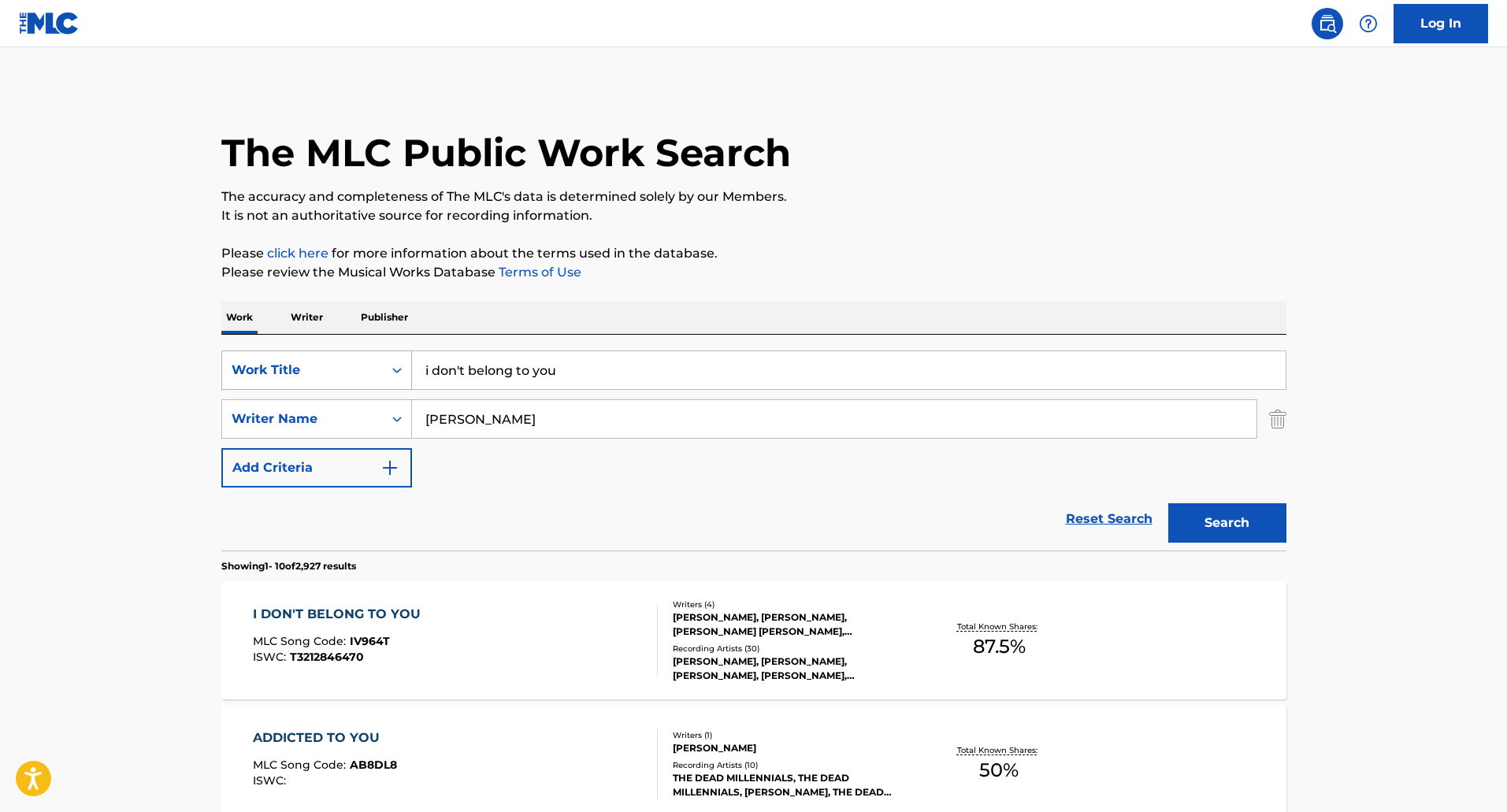
drag, startPoint x: 526, startPoint y: 375, endPoint x: 257, endPoint y: 365, distance: 269.2
click at [271, 375] on div "SearchWithCriteria098b2d91-0f01-4d80-a209-4cbce21a1ef0 Work Title i don't belon…" at bounding box center [754, 370] width 1065 height 39
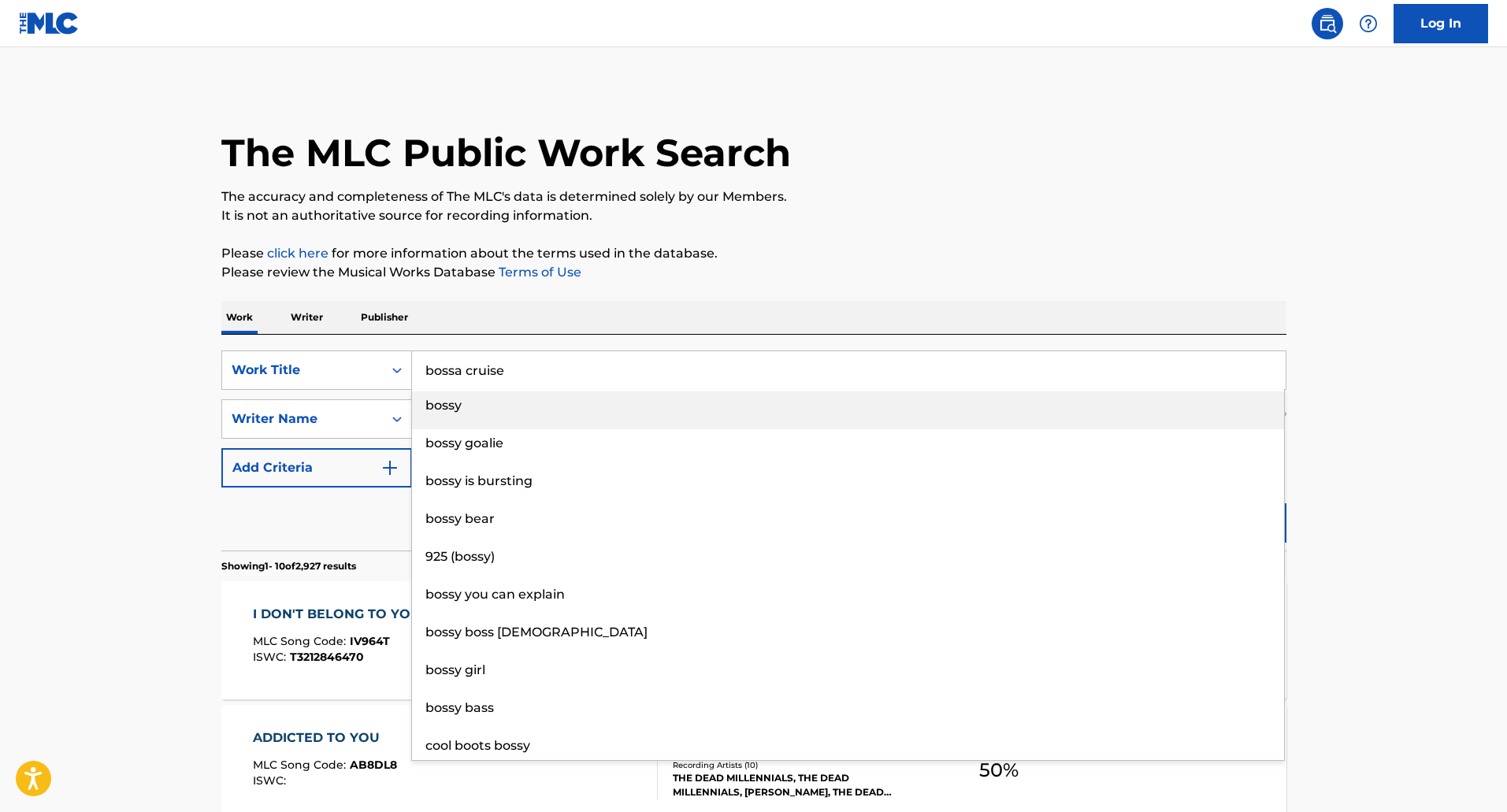
click at [465, 411] on div "bossy" at bounding box center [848, 406] width 872 height 28
type input "bossy"
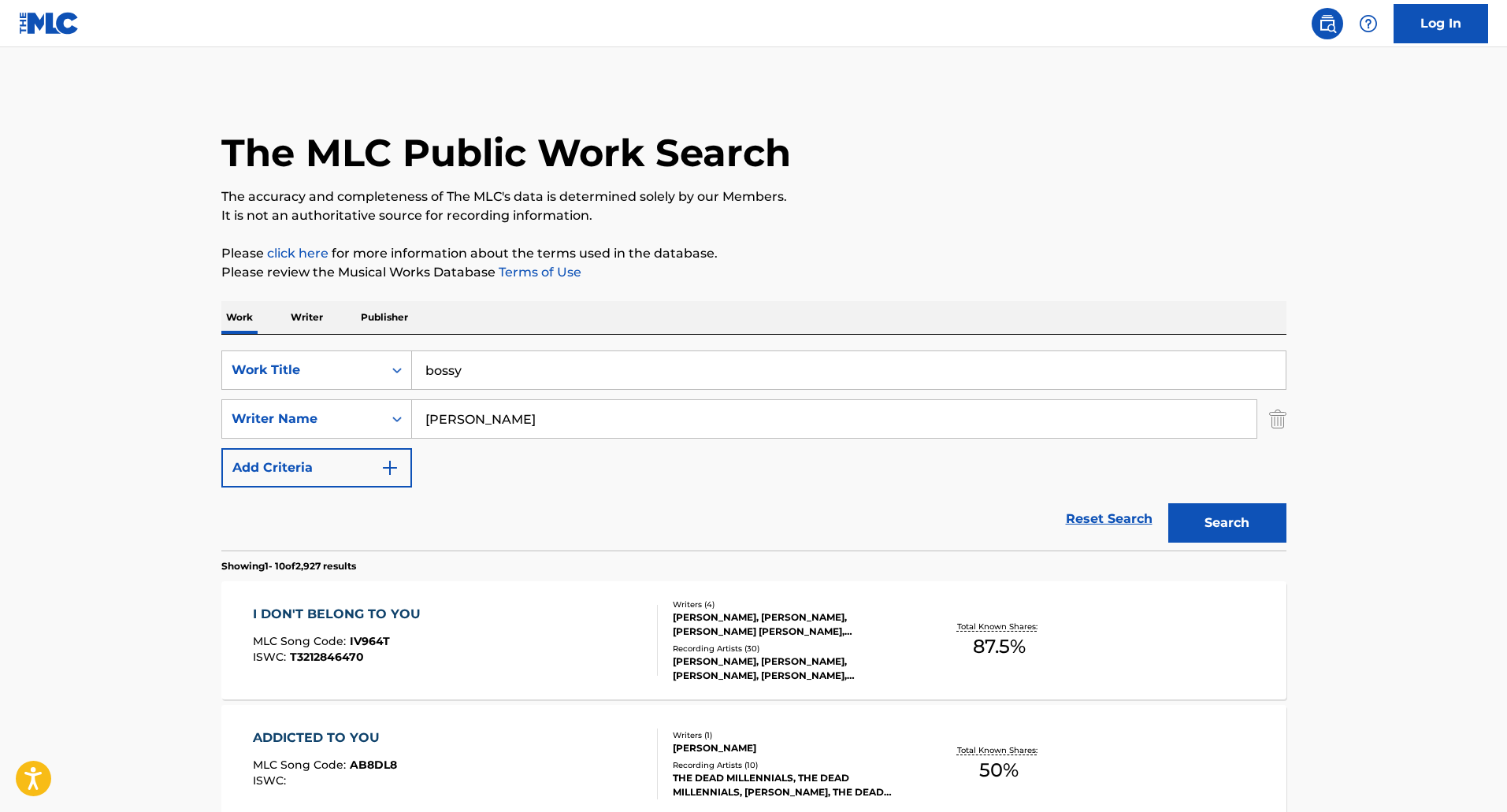
click at [1257, 520] on button "Search" at bounding box center [1227, 523] width 119 height 39
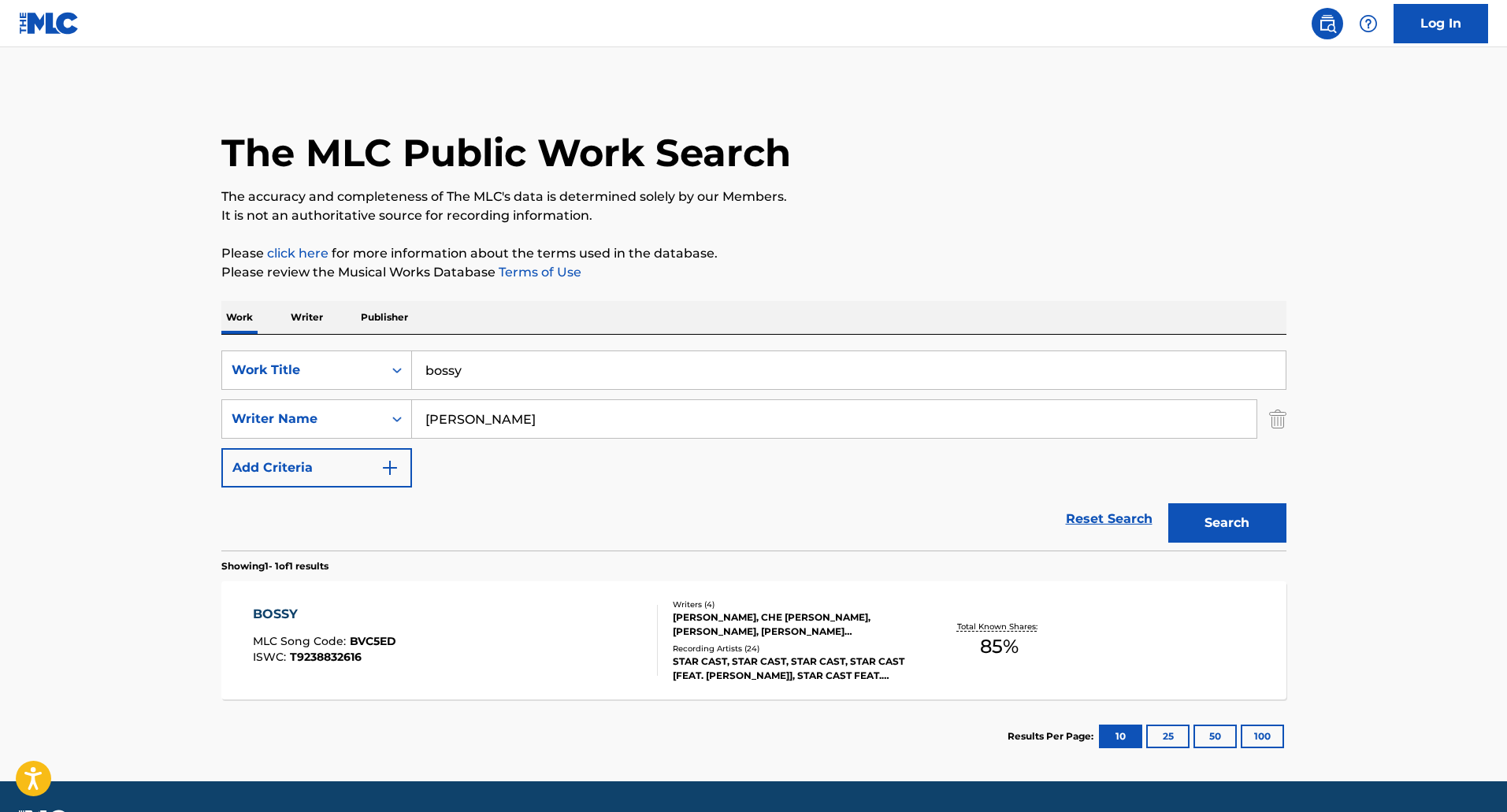
click at [585, 663] on div "BOSSY MLC Song Code : BVC5ED ISWC : T9238832616" at bounding box center [455, 640] width 405 height 71
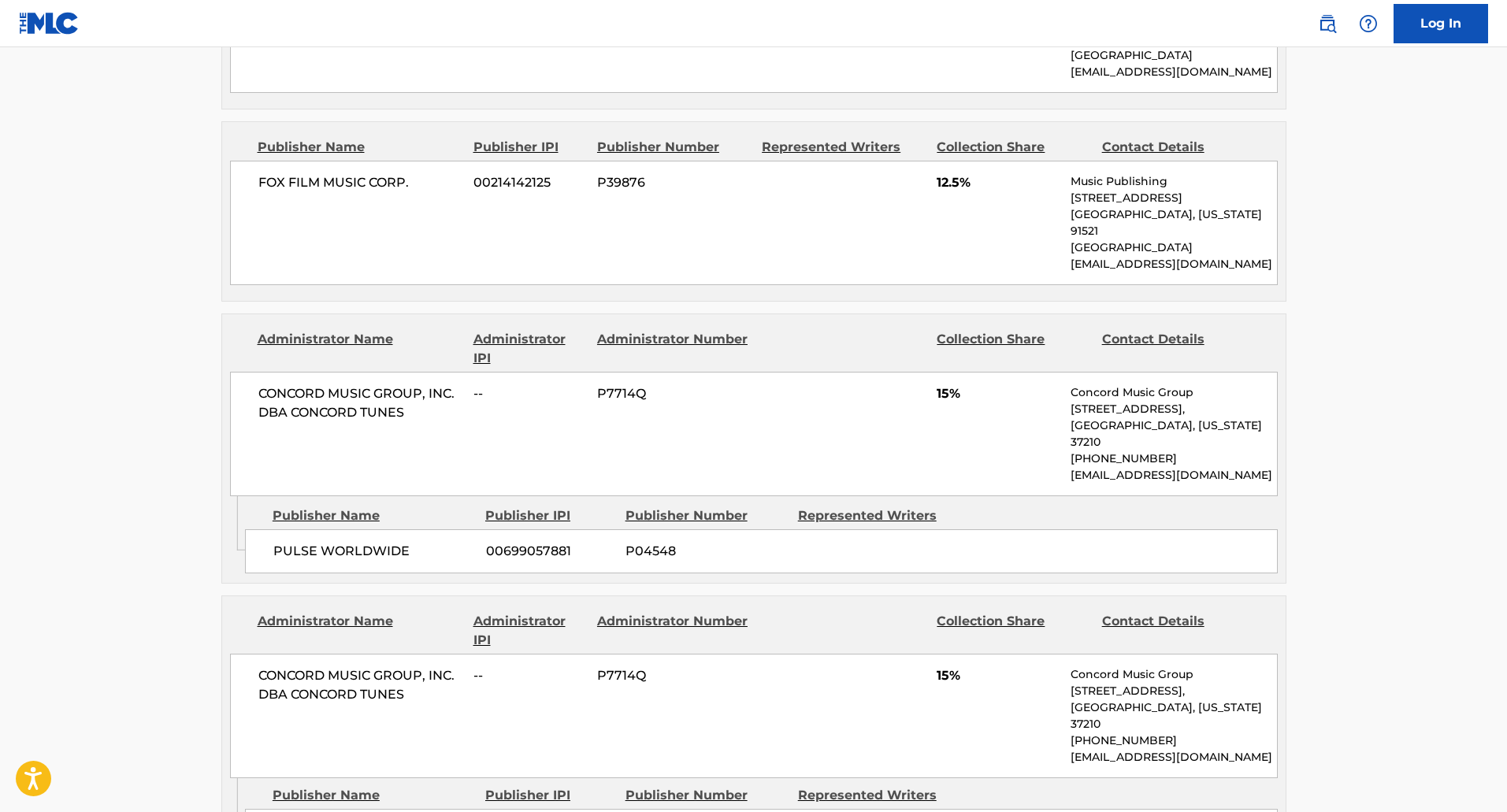
scroll to position [1632, 0]
